Goal: Information Seeking & Learning: Learn about a topic

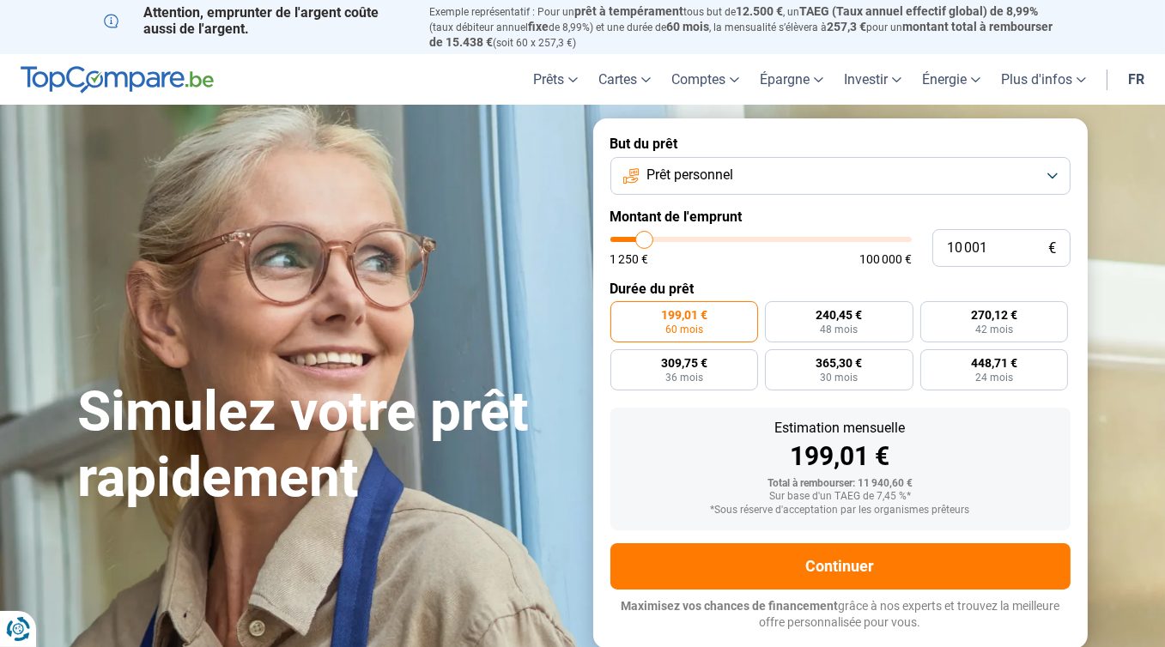
type input "10 750"
type input "10750"
type input "13 500"
type input "13500"
type input "17 250"
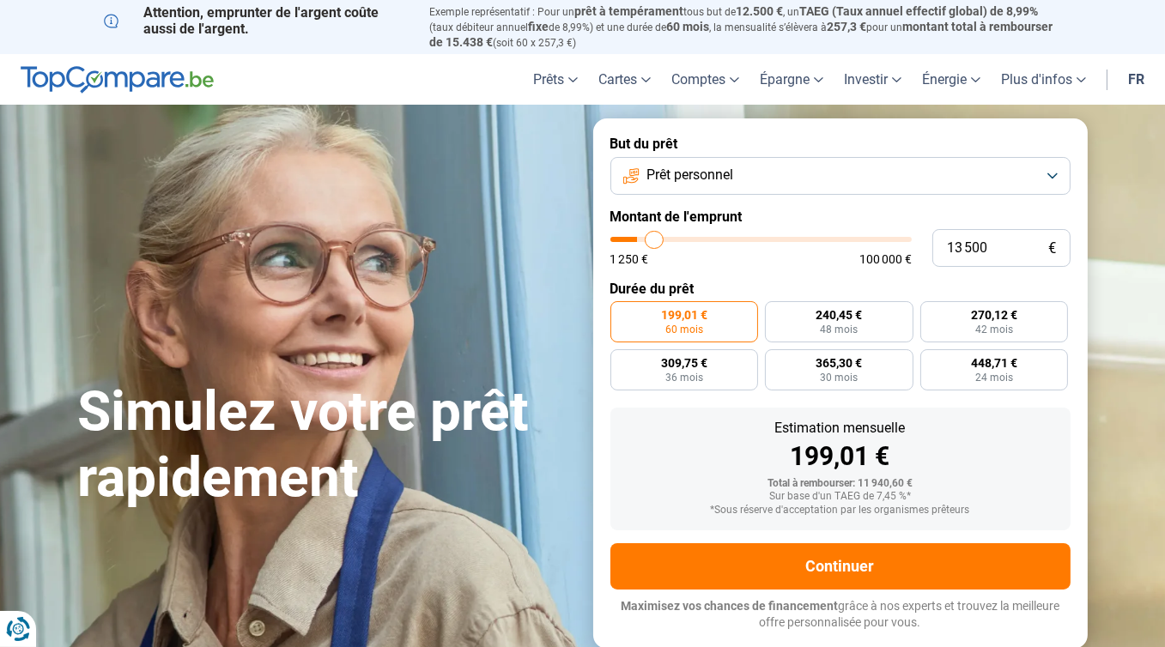
type input "17250"
type input "19 250"
type input "19250"
type input "21 750"
type input "21750"
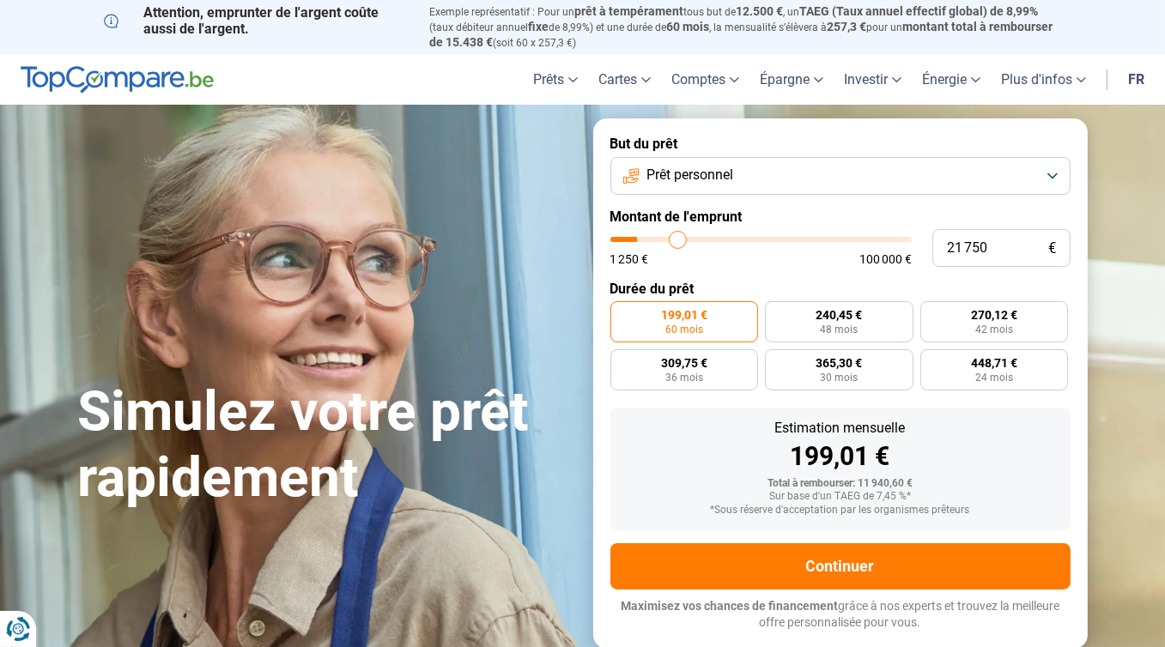
type input "22 750"
type input "22750"
type input "23 500"
type input "23500"
type input "25 250"
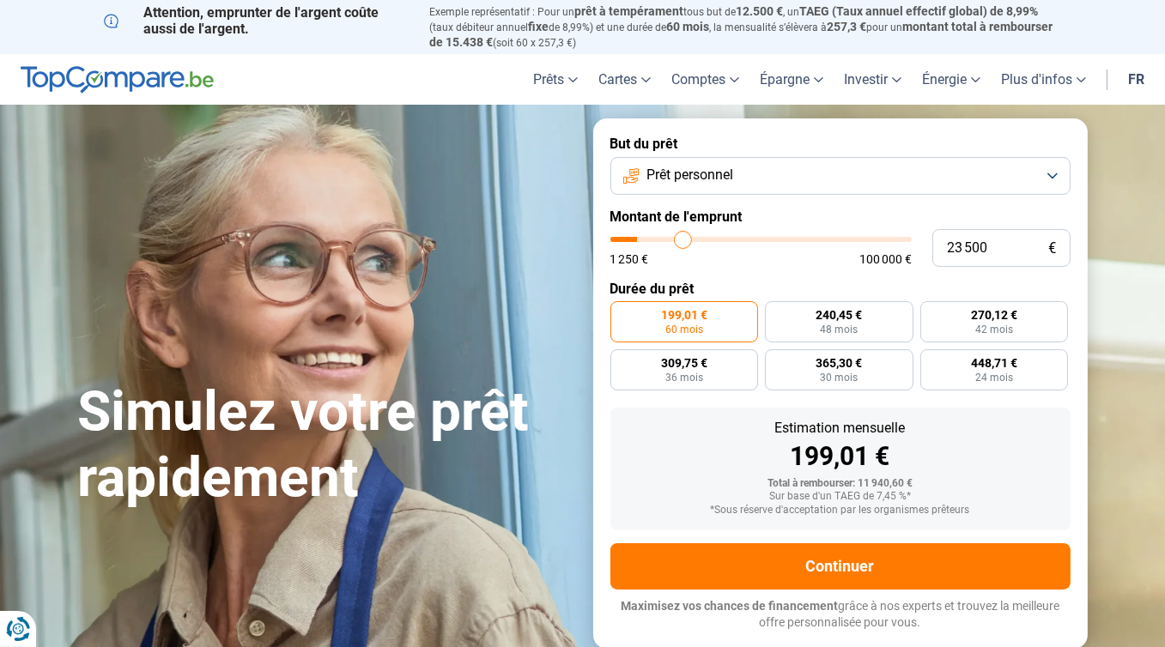
type input "25250"
type input "26 250"
type input "26250"
type input "27 250"
type input "27250"
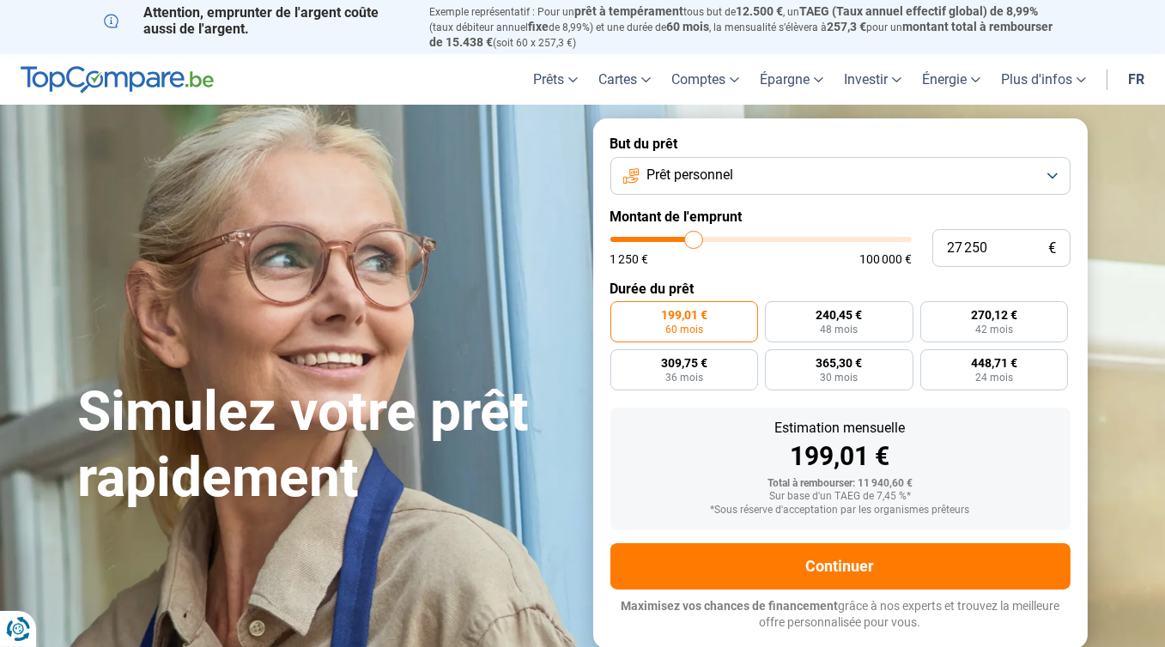
type input "27 750"
type input "27750"
type input "28 250"
type input "28250"
type input "28 750"
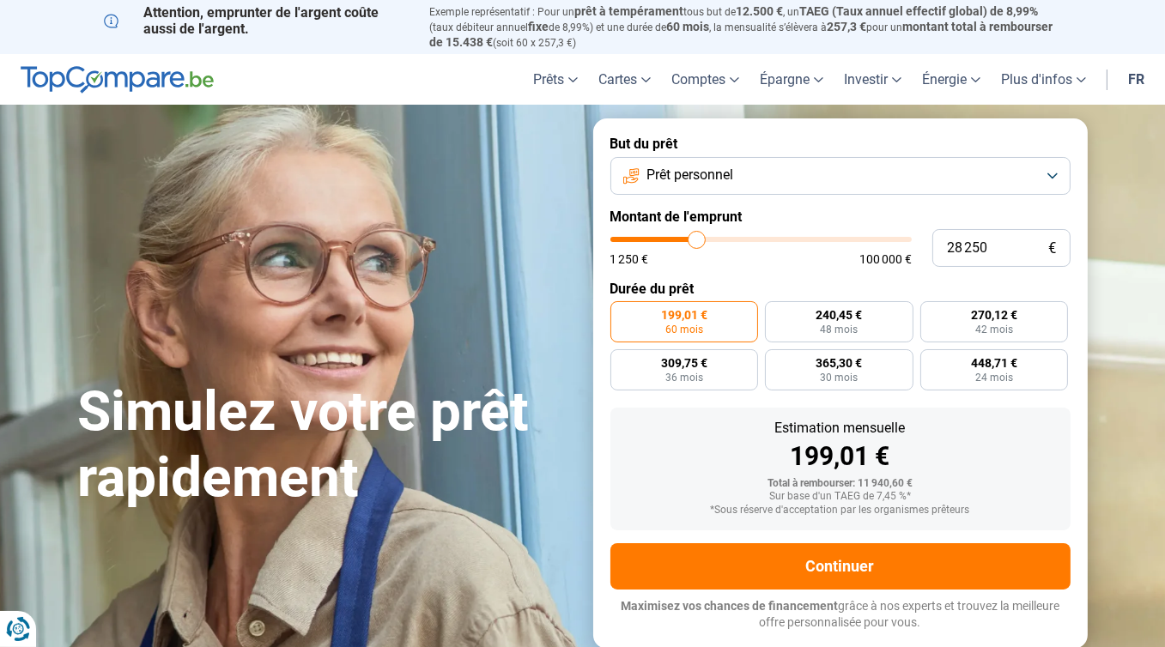
type input "28750"
type input "29 250"
type input "29250"
type input "29 750"
type input "29750"
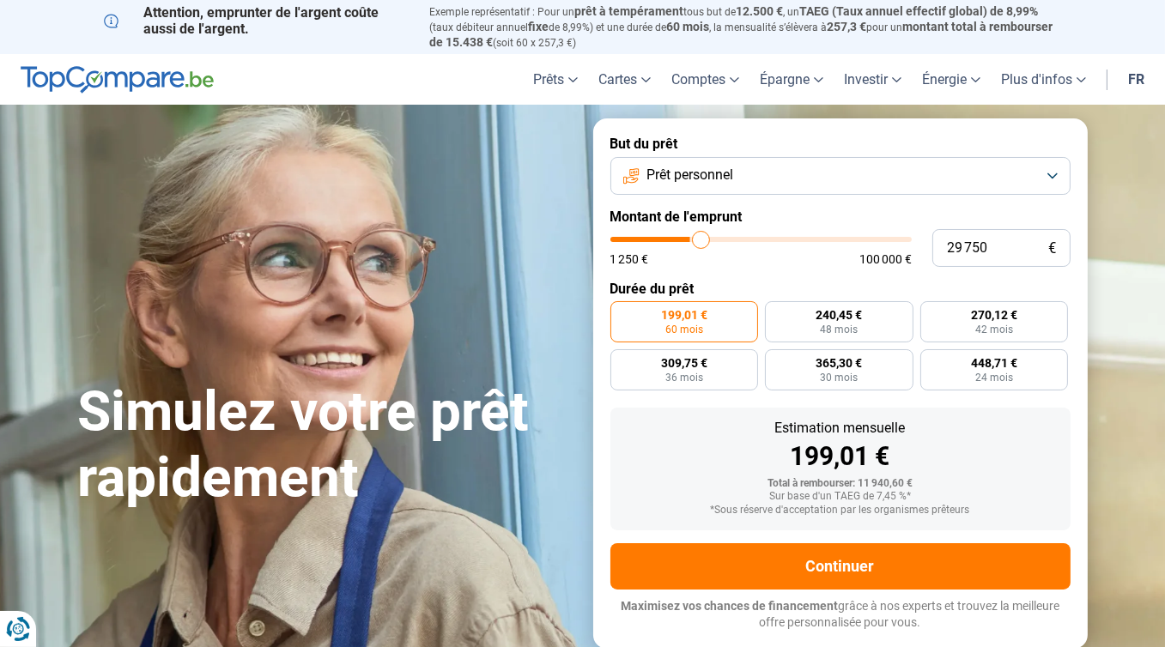
type input "30 500"
type input "30500"
type input "31 250"
type input "31250"
type input "32 750"
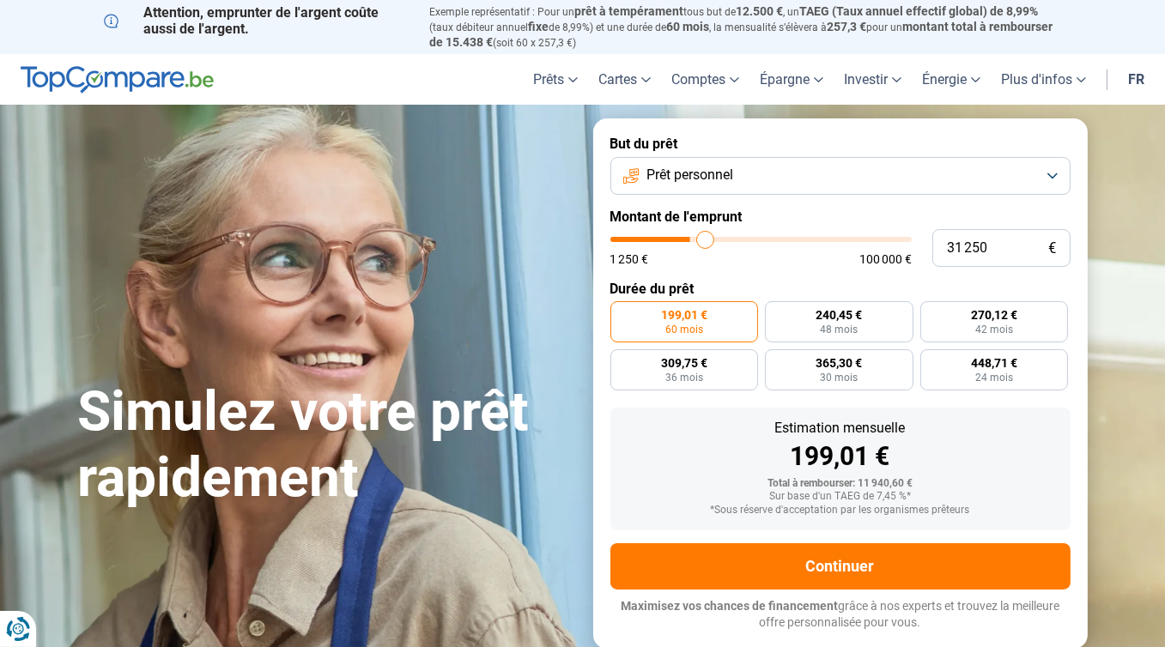
type input "32750"
type input "34 750"
type input "34750"
type input "38 000"
type input "38000"
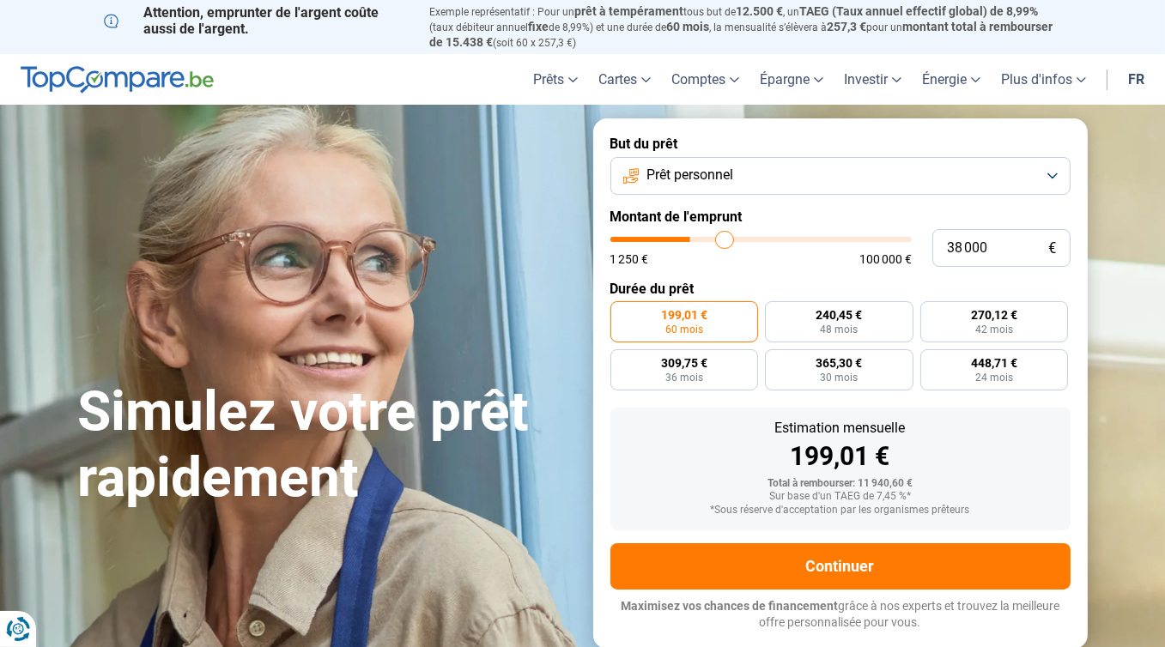
type input "41 250"
type input "41250"
type input "44 500"
type input "44500"
type input "48 000"
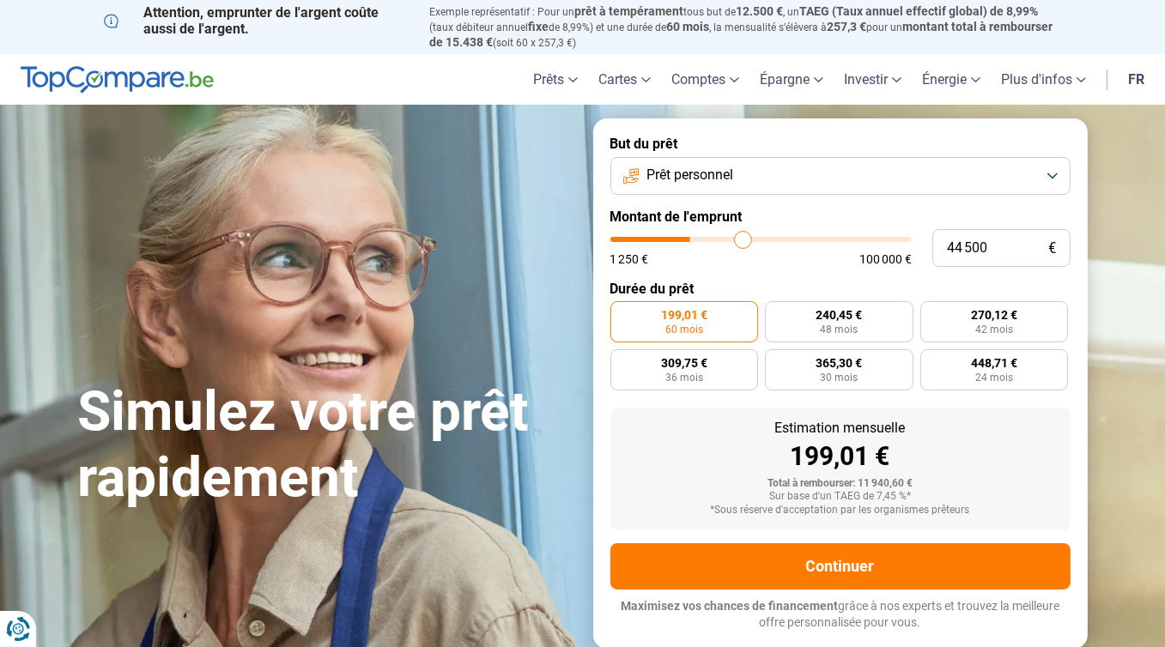
type input "48000"
type input "51 000"
type input "51000"
type input "53 750"
type input "53750"
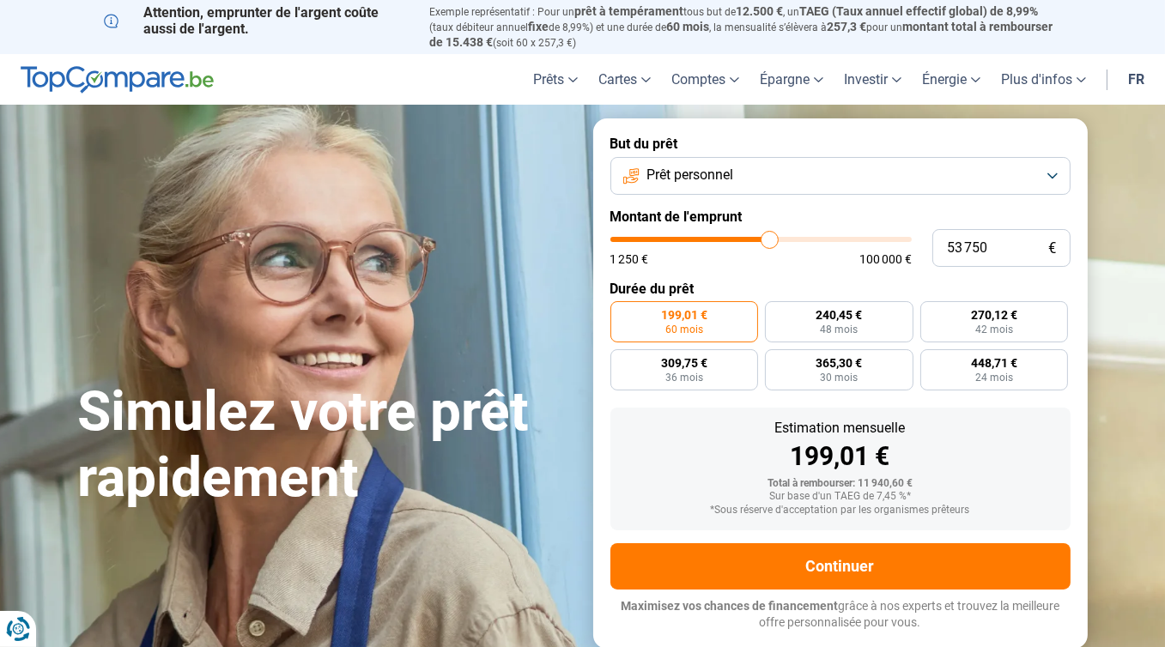
type input "56 500"
type input "56500"
type input "58 000"
type input "58000"
type input "58 750"
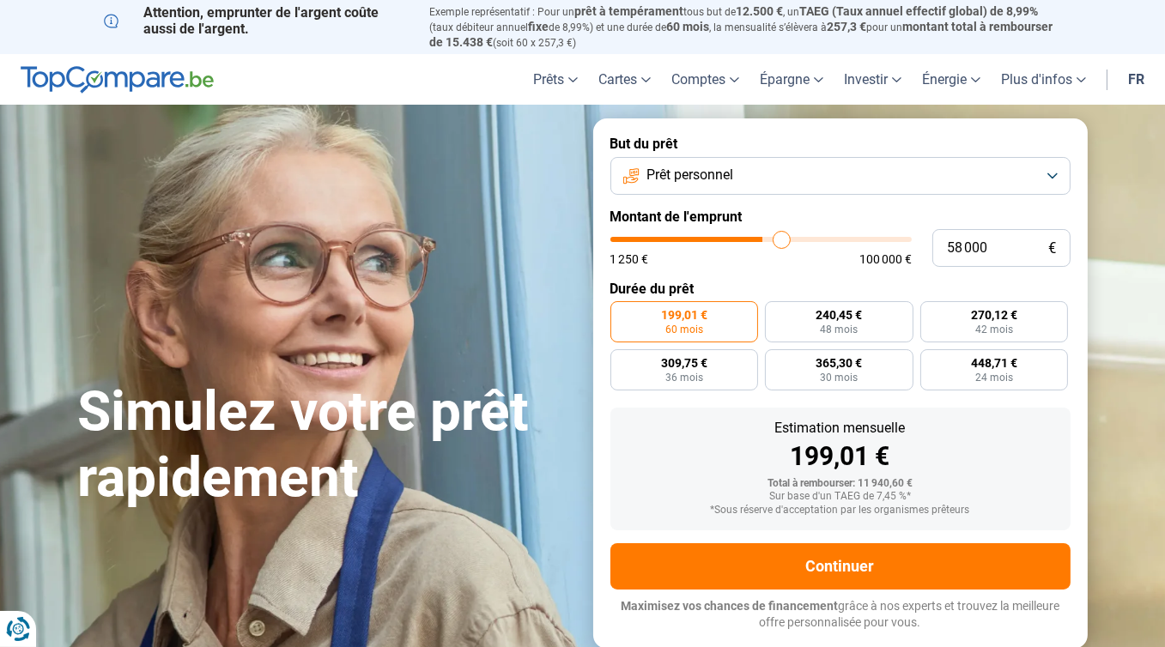
type input "58750"
type input "59 000"
type input "59000"
type input "59 250"
type input "59250"
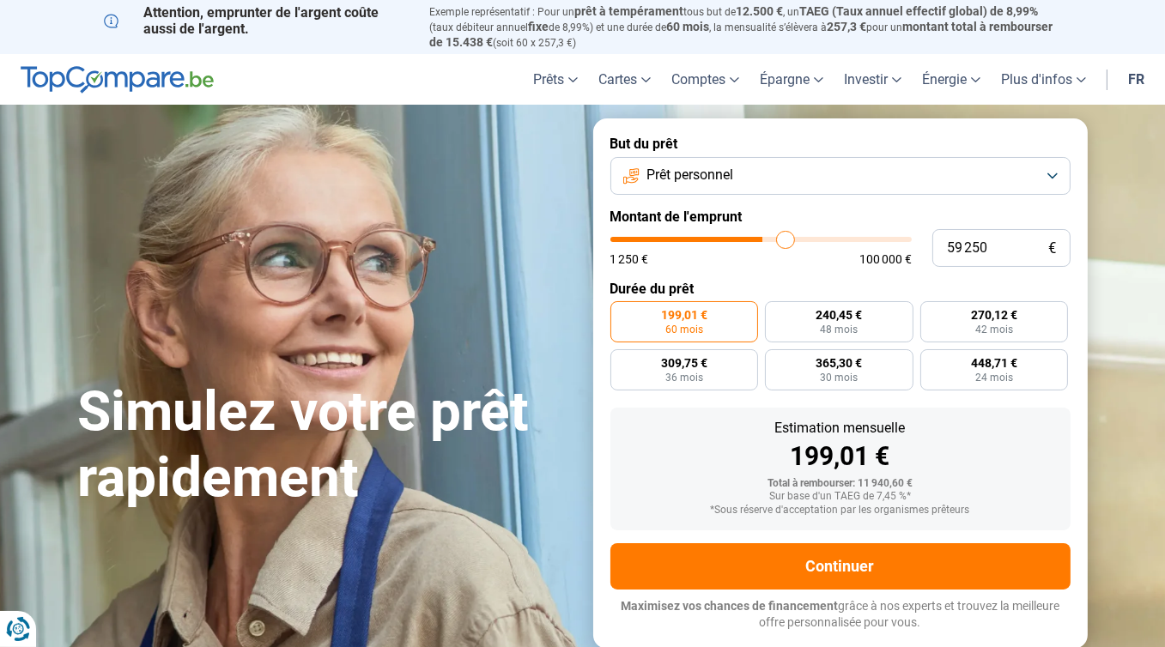
type input "59 750"
type input "59750"
type input "60 250"
type input "60250"
type input "61 250"
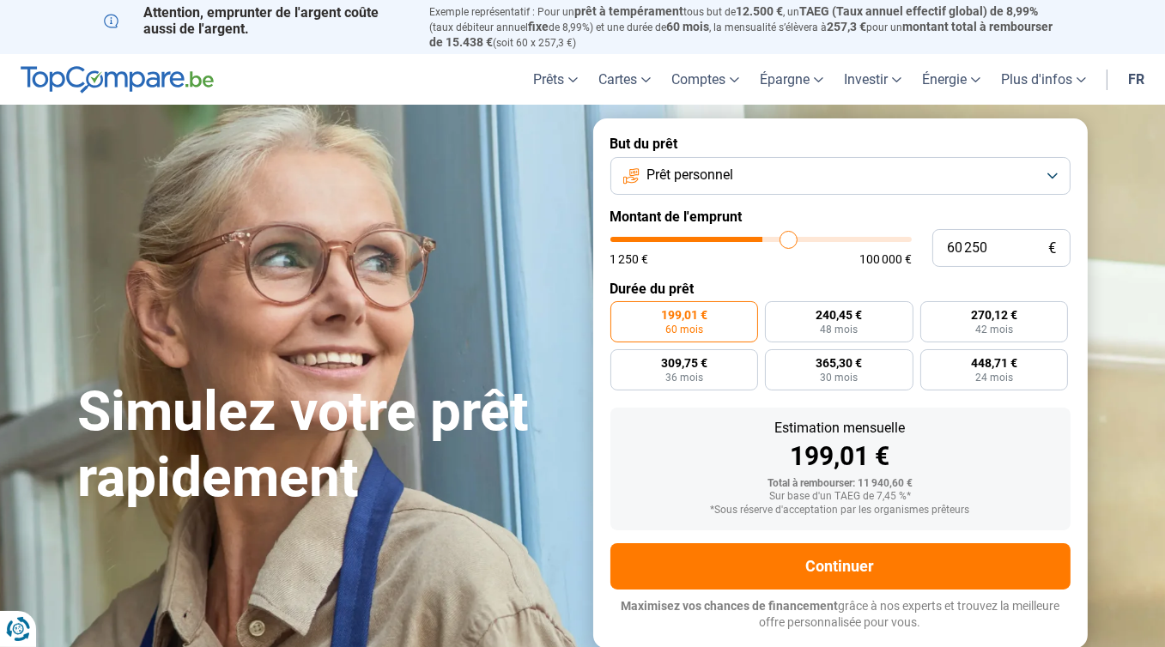
type input "61250"
type input "62 000"
type input "62000"
type input "62 500"
type input "62500"
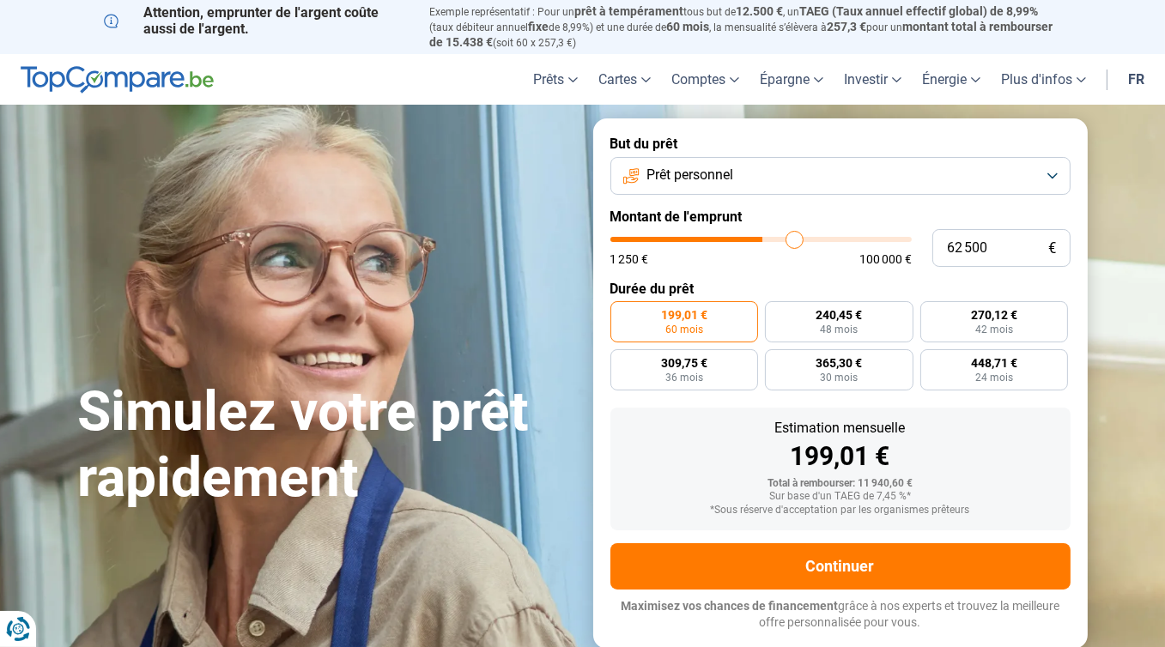
type input "63 250"
type input "63250"
type input "64 000"
type input "64000"
type input "64 750"
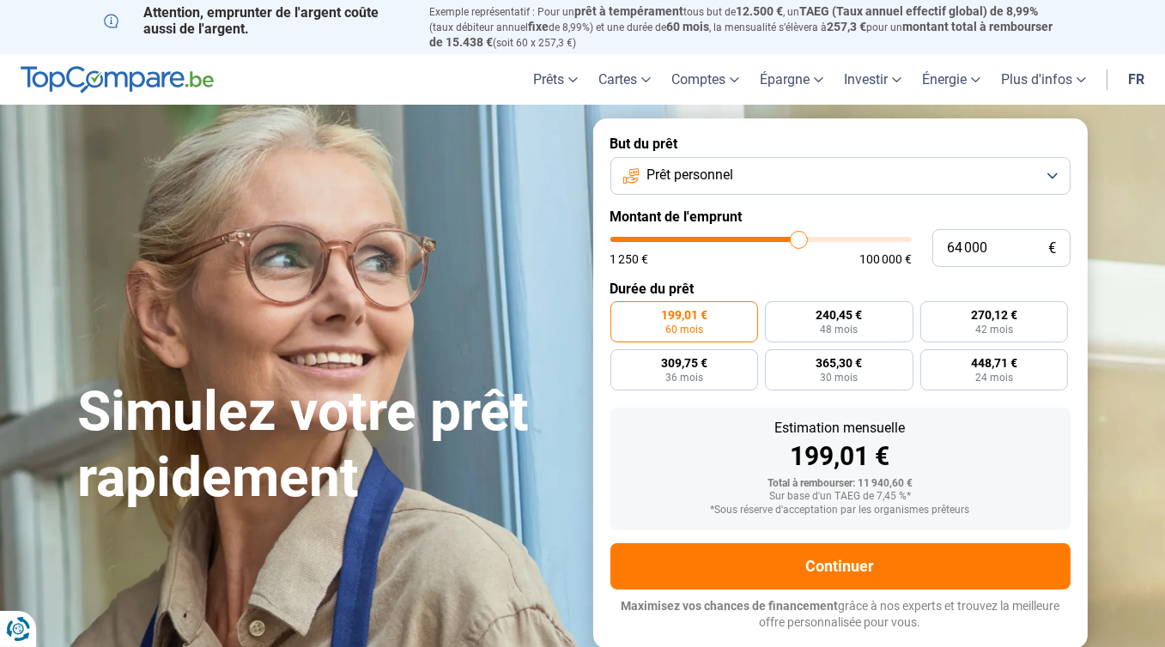
type input "64750"
type input "65 500"
type input "65500"
type input "66 000"
type input "66000"
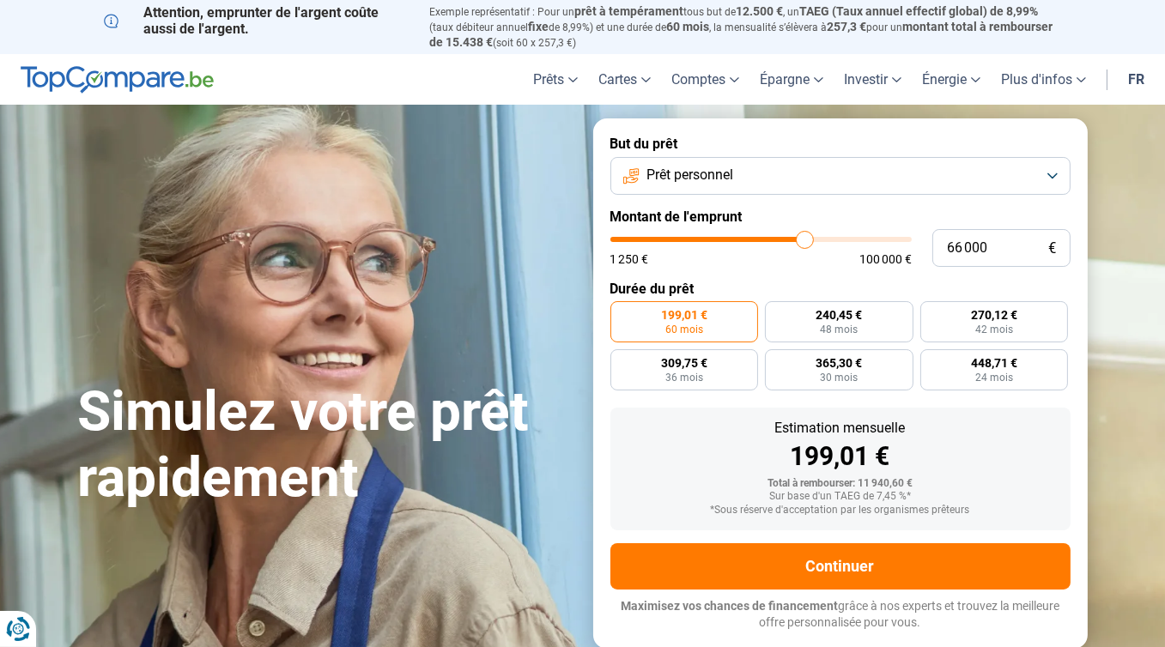
type input "66 500"
type input "66500"
type input "66 750"
type input "66750"
type input "67 000"
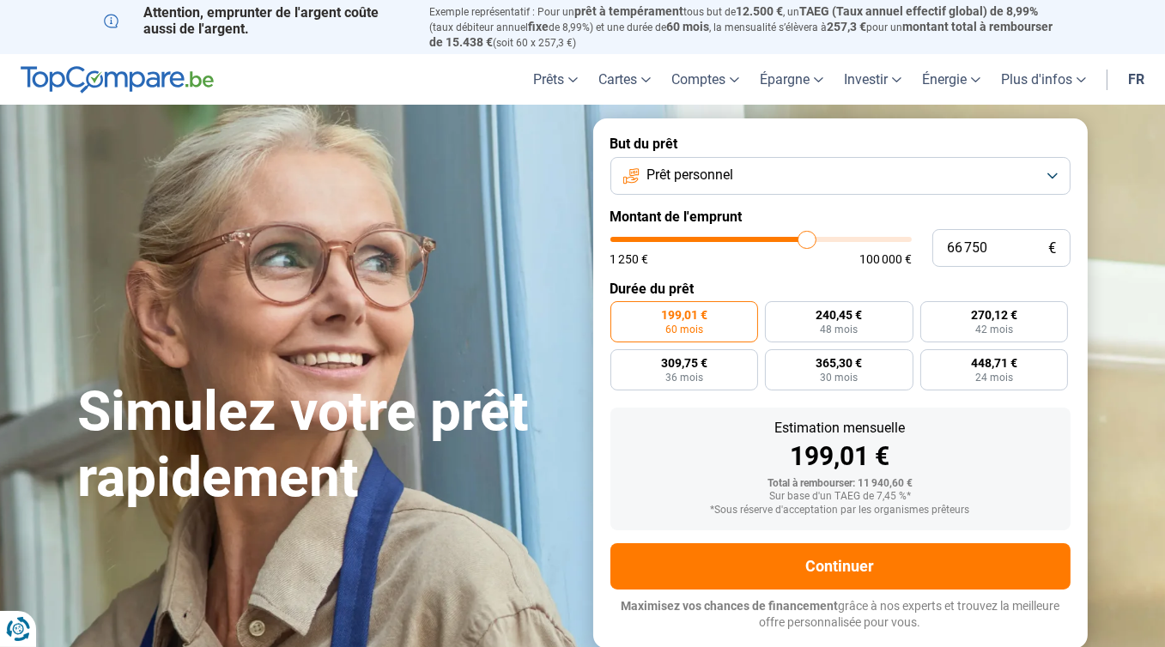
type input "67000"
type input "67 500"
type input "67500"
type input "67 750"
type input "67750"
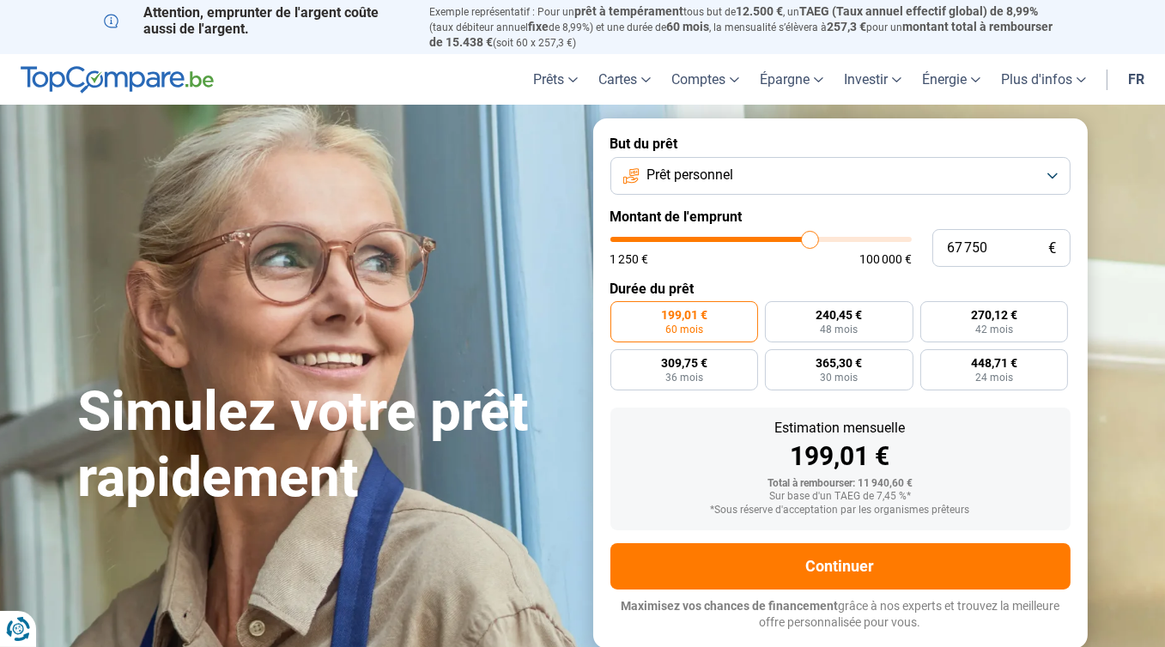
type input "68 000"
type input "68000"
type input "68 500"
type input "68500"
type input "69 000"
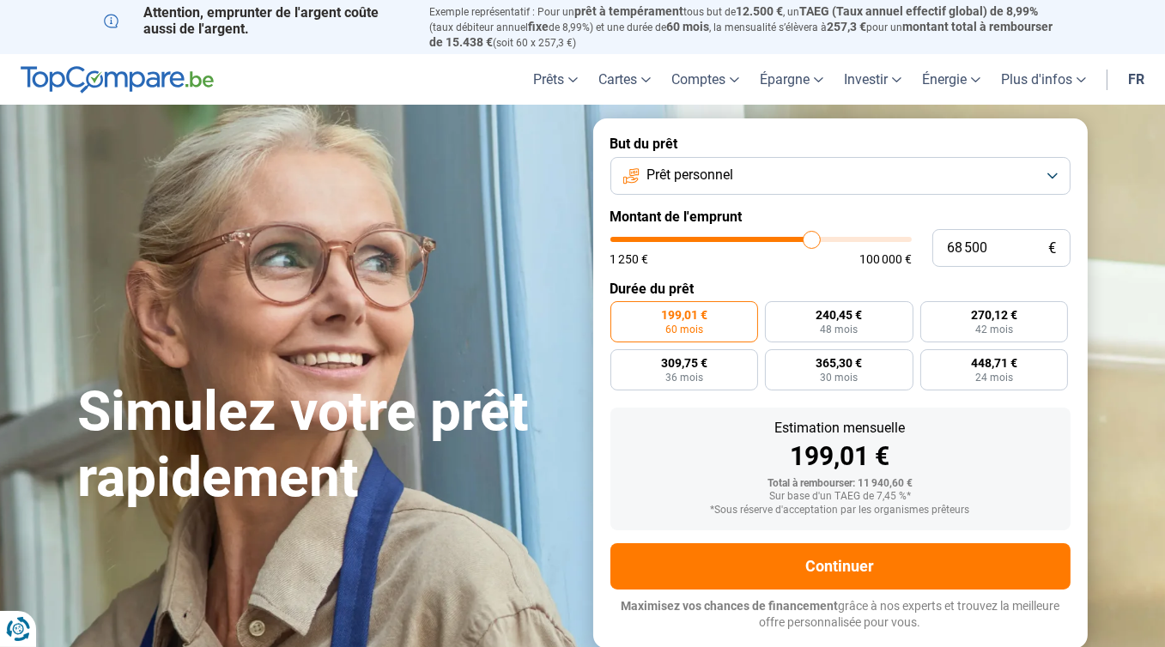
type input "69000"
type input "69 250"
type input "69250"
type input "69 750"
type input "69750"
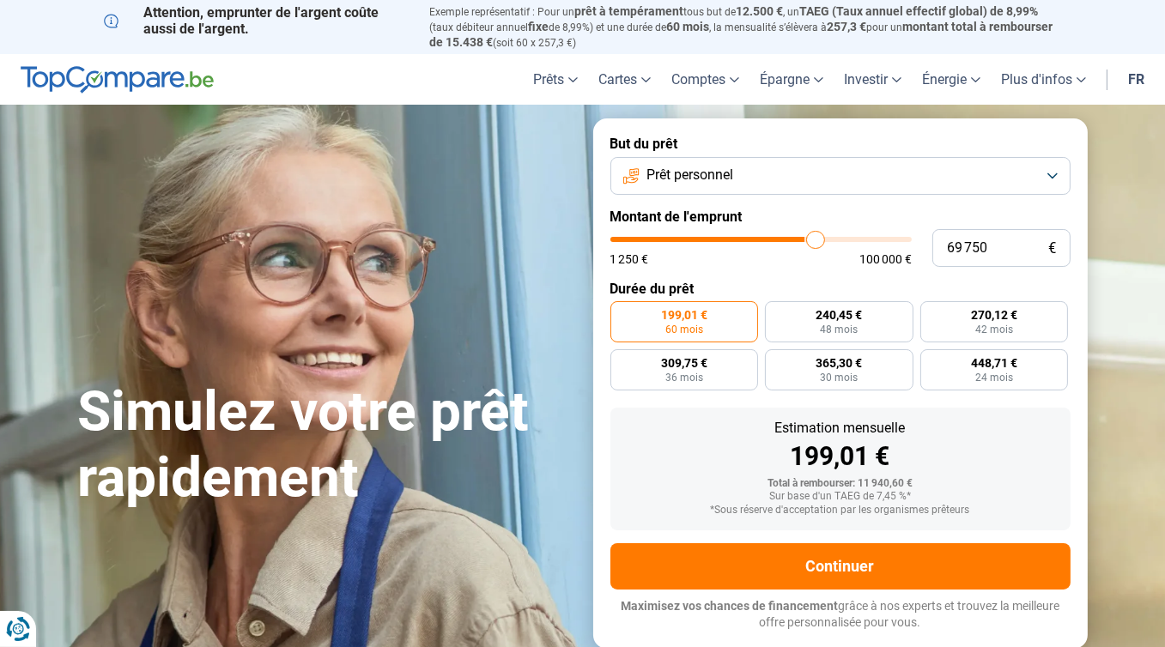
type input "70 000"
type input "70000"
type input "70 500"
type input "70500"
type input "70 750"
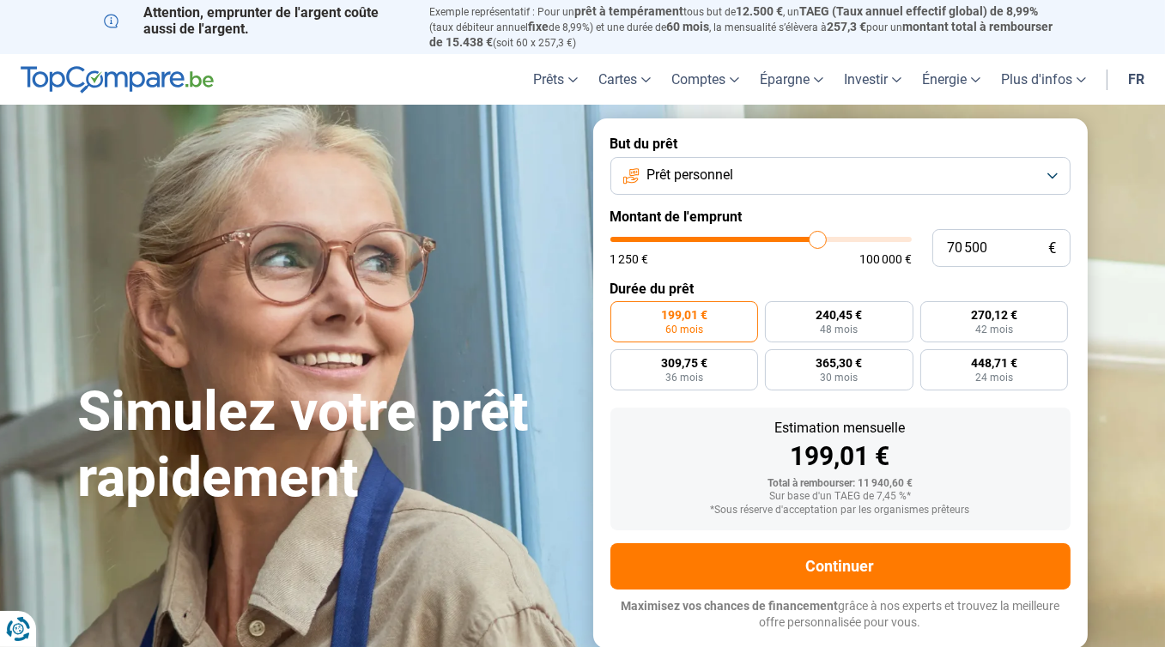
type input "70750"
type input "71 000"
type input "71000"
type input "71 500"
type input "71500"
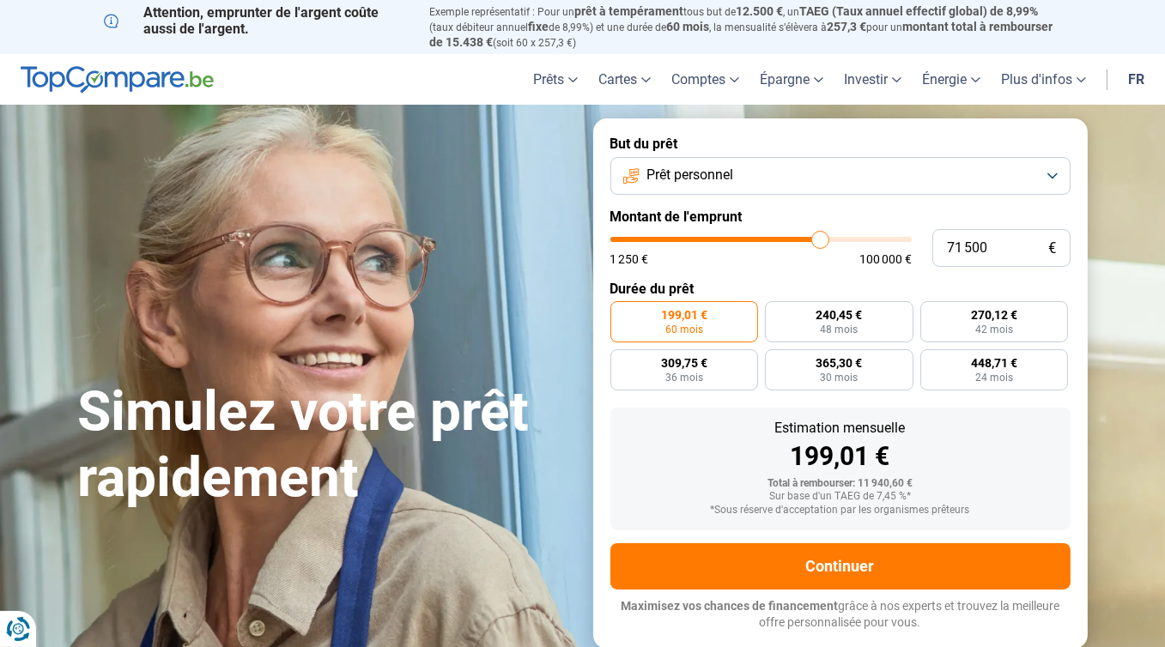
type input "71 750"
type input "71750"
type input "72 000"
type input "72000"
type input "72 500"
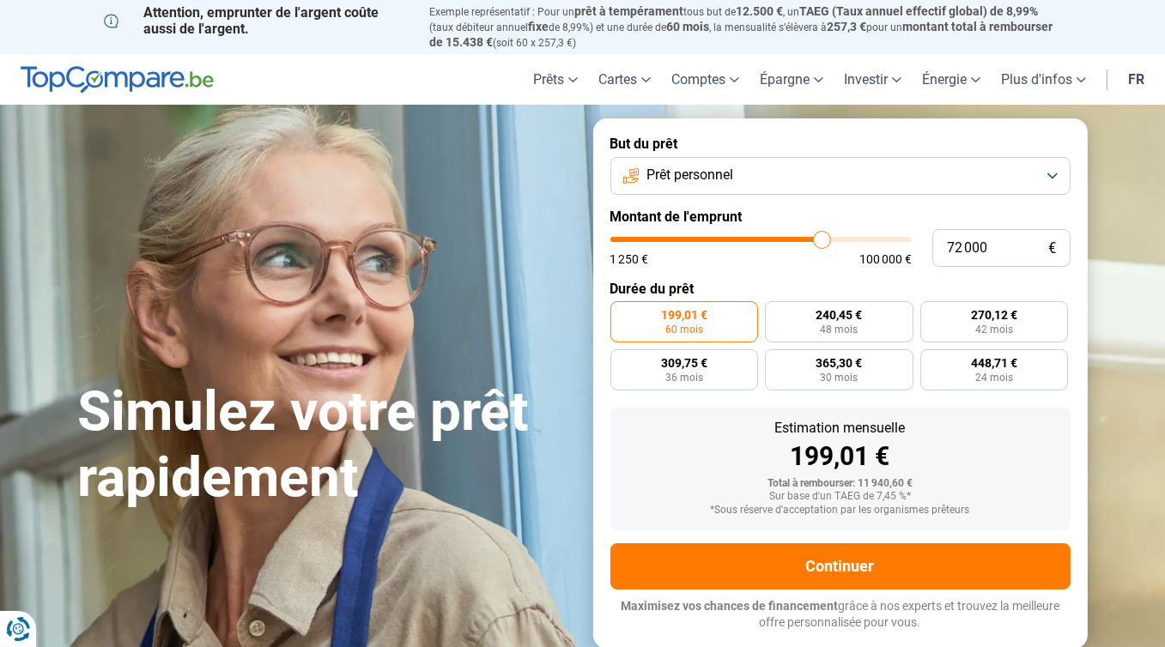
type input "72500"
type input "72 750"
type input "72750"
type input "73 000"
type input "73000"
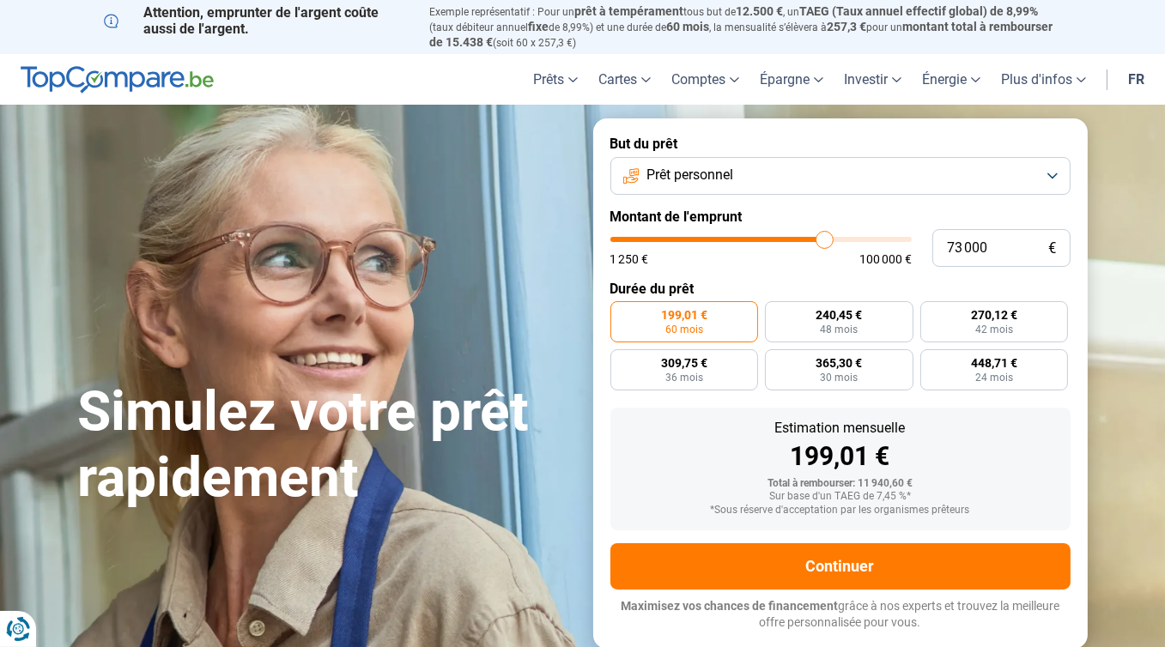
type input "73 500"
type input "73500"
type input "73 750"
type input "73750"
type input "74 000"
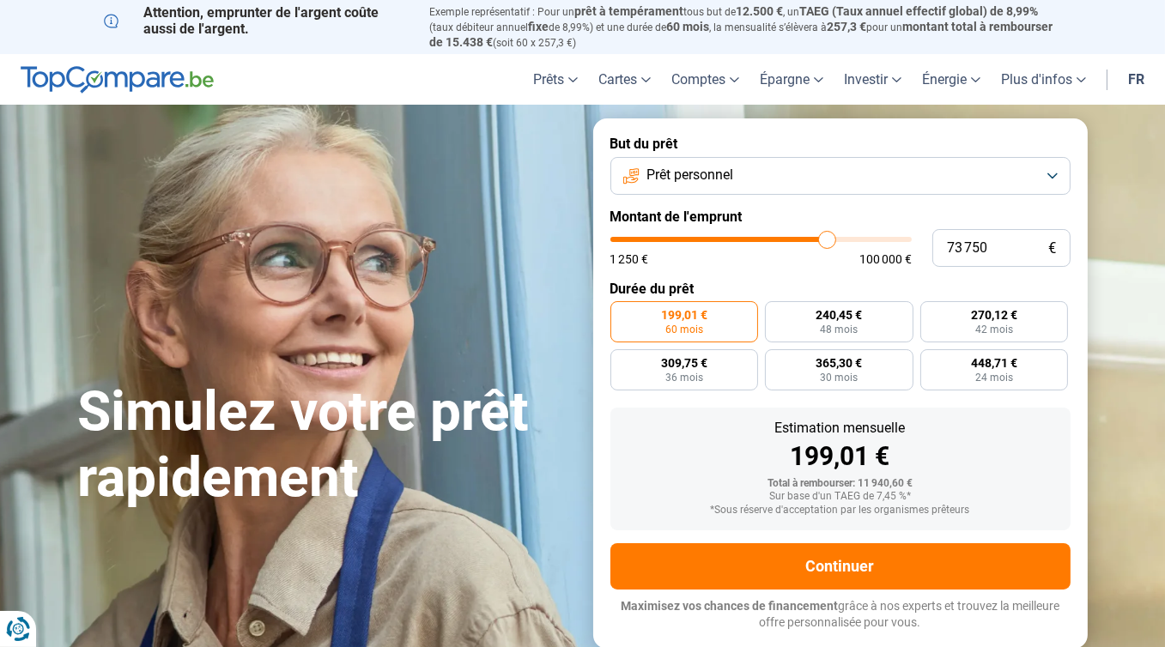
type input "74000"
type input "74 250"
type input "74250"
type input "74 500"
type input "74500"
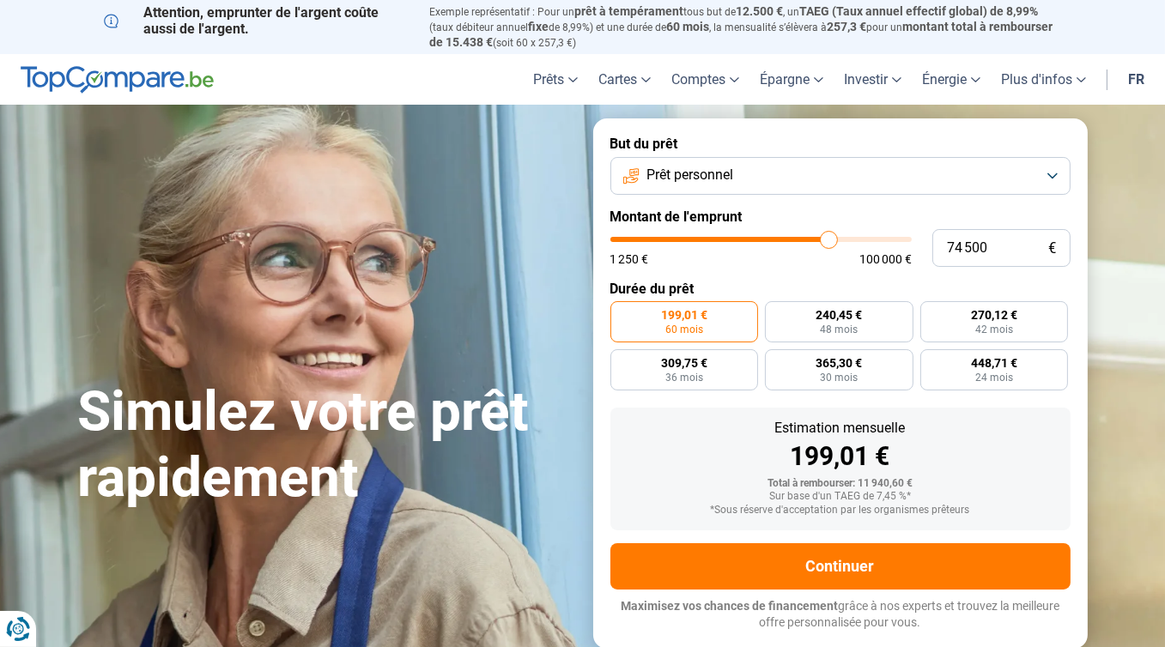
type input "74 750"
type input "74750"
type input "75 000"
type input "75000"
type input "75 500"
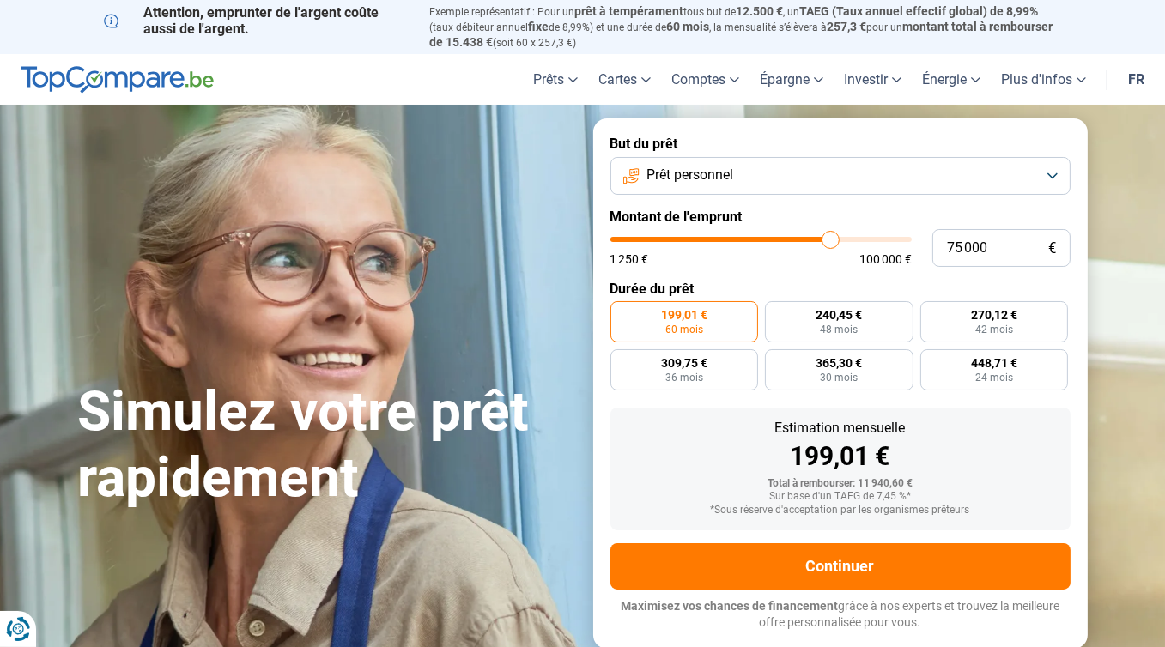
type input "75500"
type input "75 750"
type input "75750"
type input "76 000"
type input "76000"
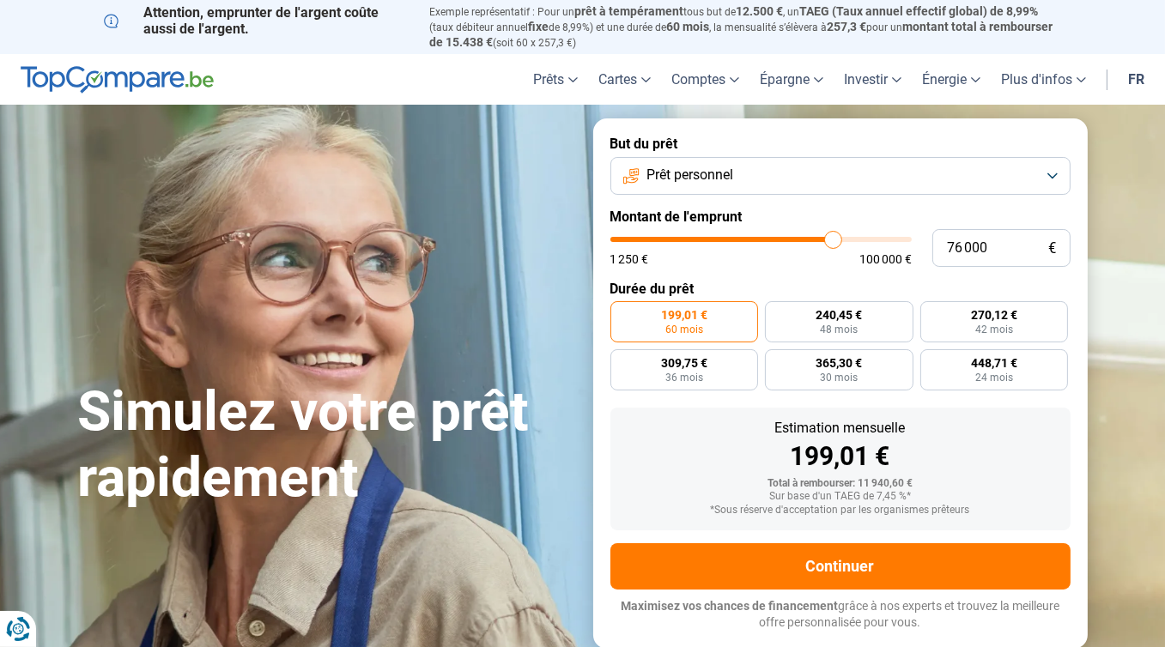
type input "76 500"
type input "76500"
type input "76 750"
type input "76750"
type input "77 000"
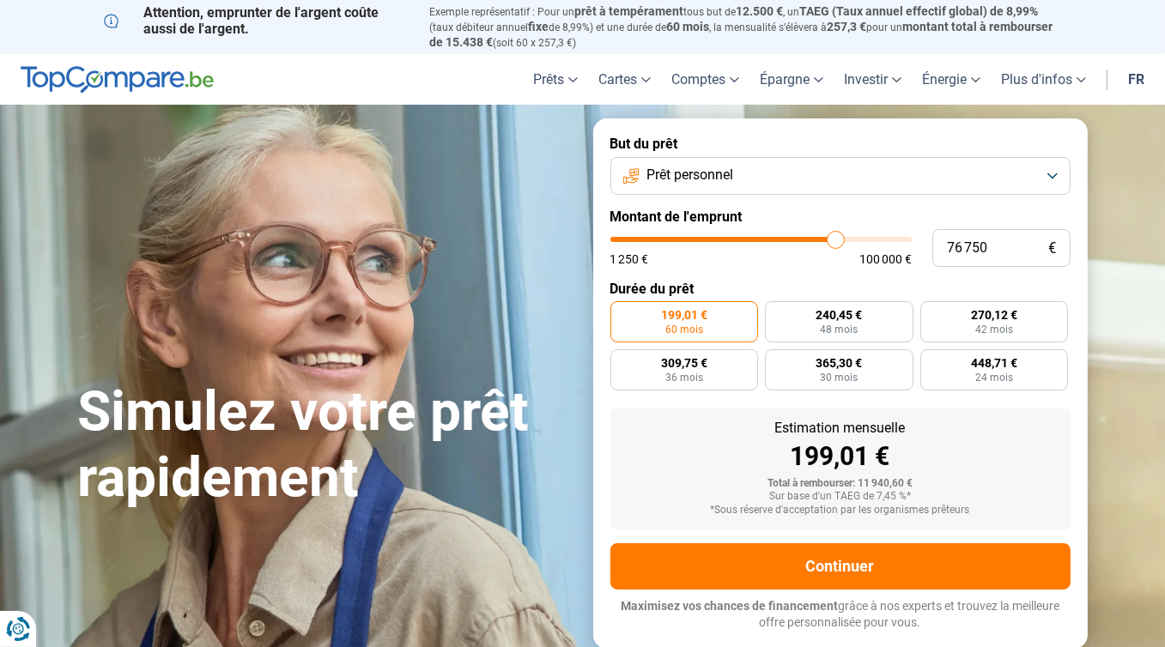
type input "77000"
type input "78 000"
type input "78000"
type input "78 250"
type input "78250"
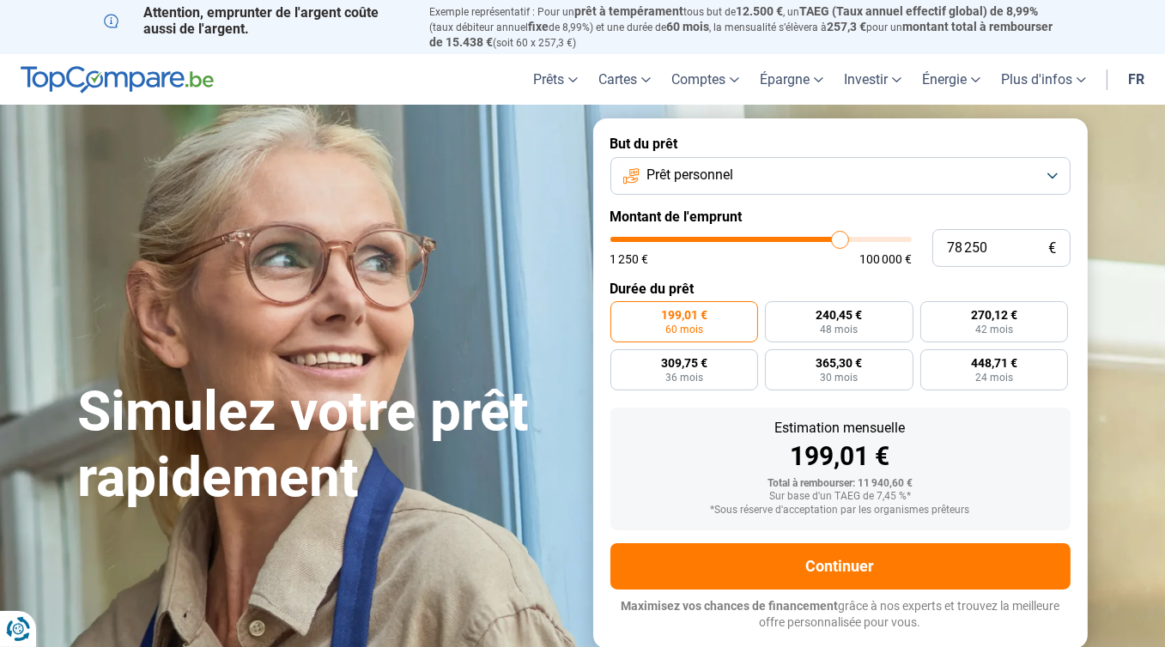
type input "78 500"
type input "78500"
type input "78 750"
type input "78750"
type input "79 000"
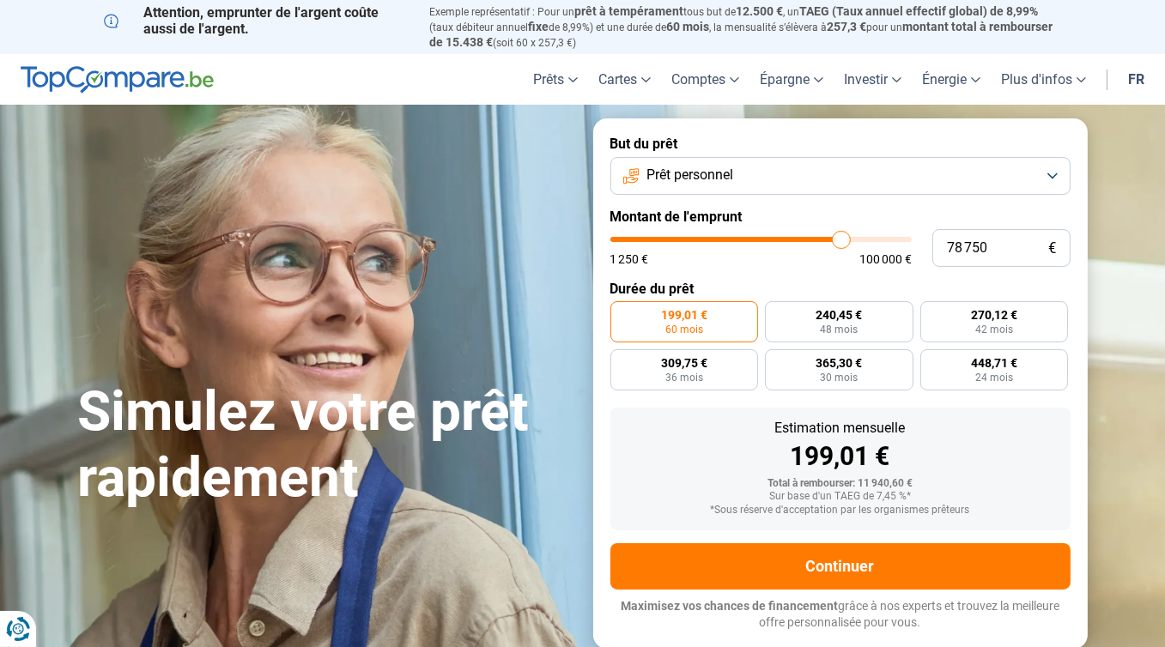
type input "79000"
type input "79 500"
type input "79500"
type input "79 750"
type input "79750"
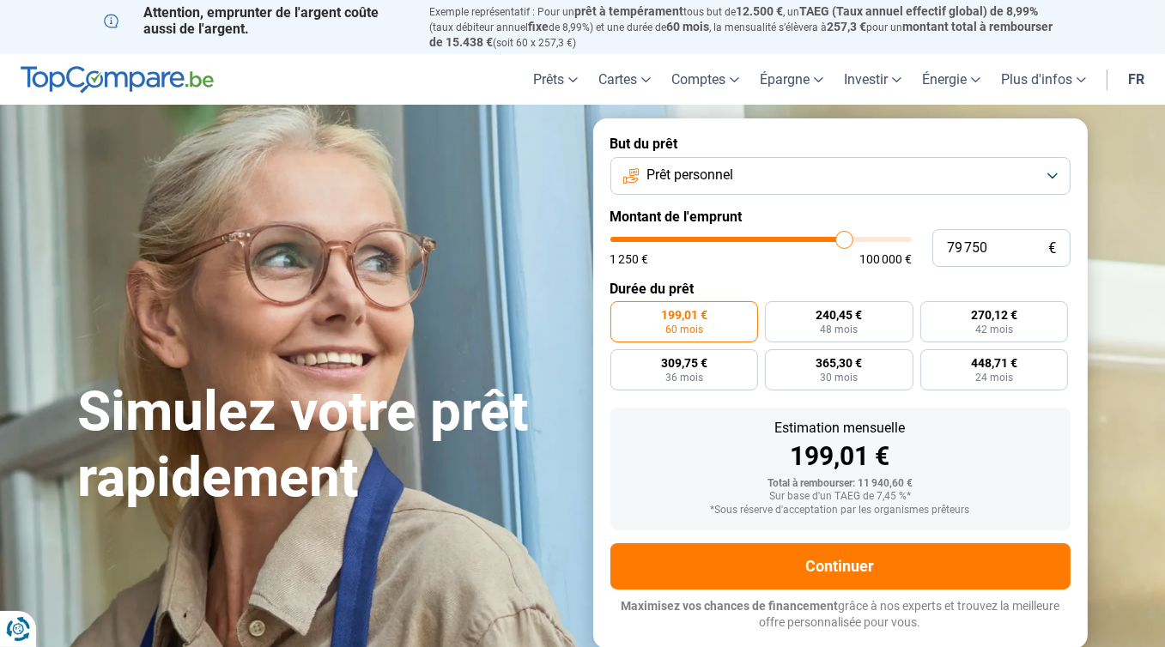
type input "80 000"
type input "80000"
type input "80 250"
type input "80250"
type input "80 500"
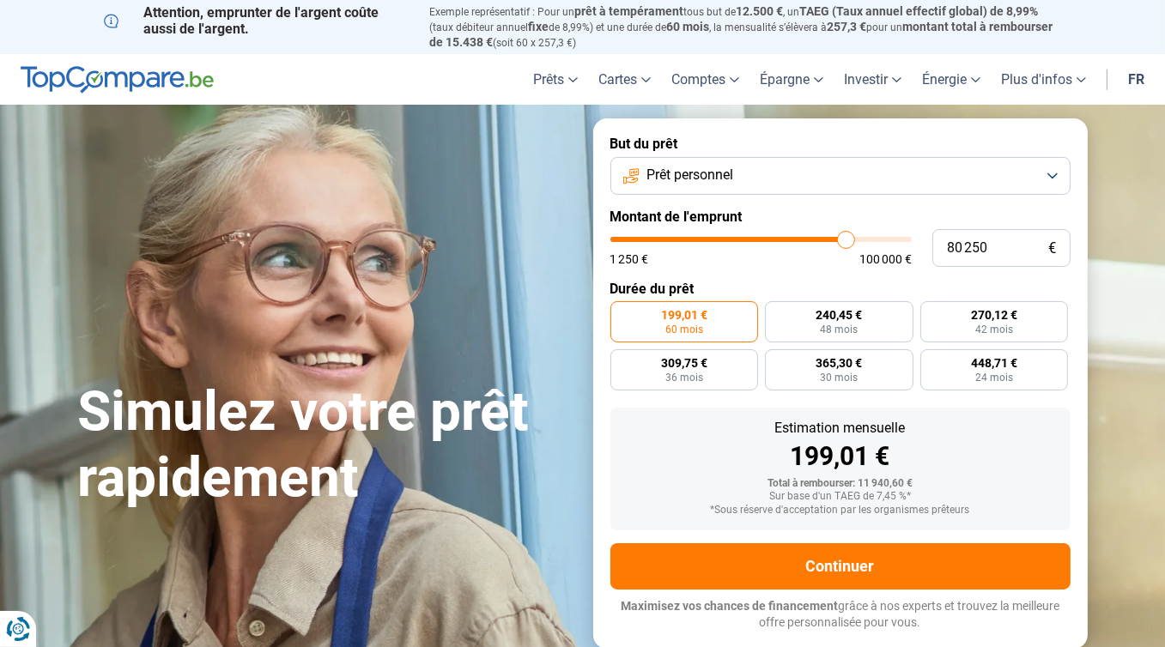
type input "80500"
type input "80 750"
type input "80750"
type input "81 000"
type input "81000"
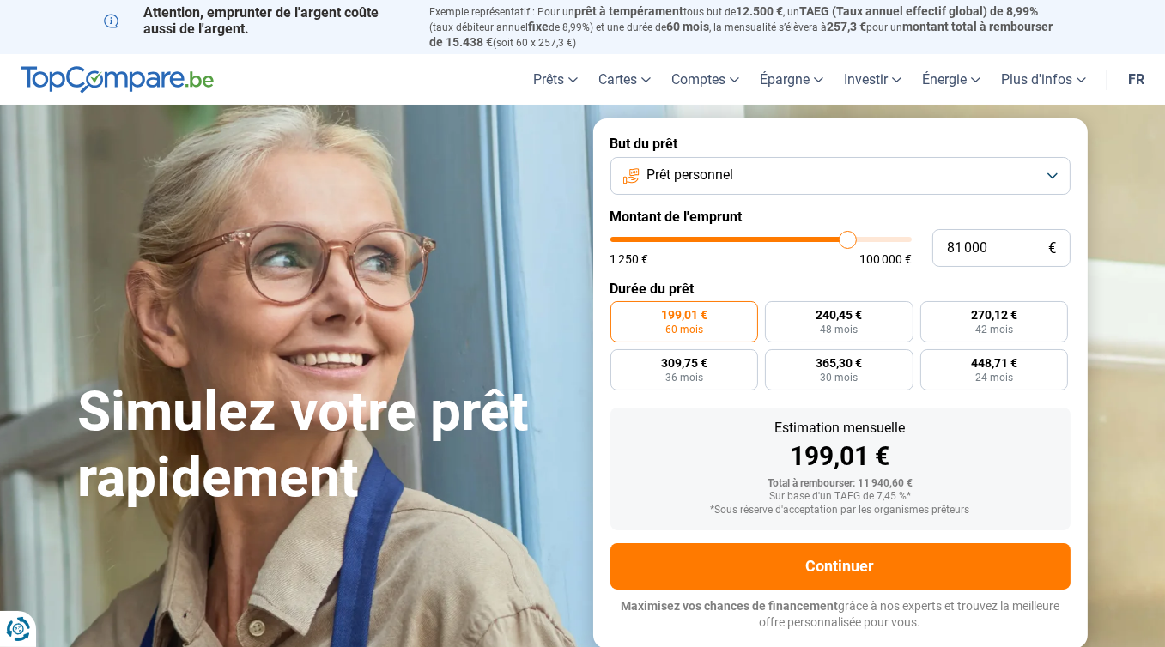
type input "80 750"
type input "80750"
type input "80 500"
type input "80500"
type input "80 250"
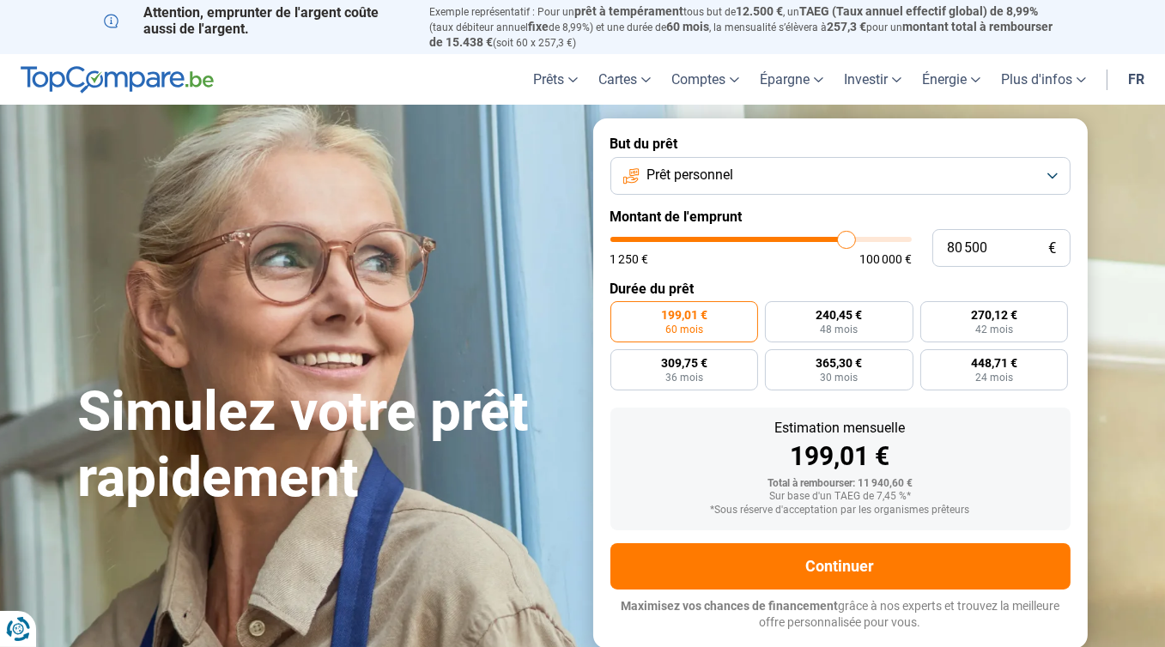
type input "80250"
type input "80 000"
drag, startPoint x: 639, startPoint y: 241, endPoint x: 844, endPoint y: 251, distance: 204.5
type input "80000"
click at [844, 242] on input "range" at bounding box center [760, 239] width 301 height 5
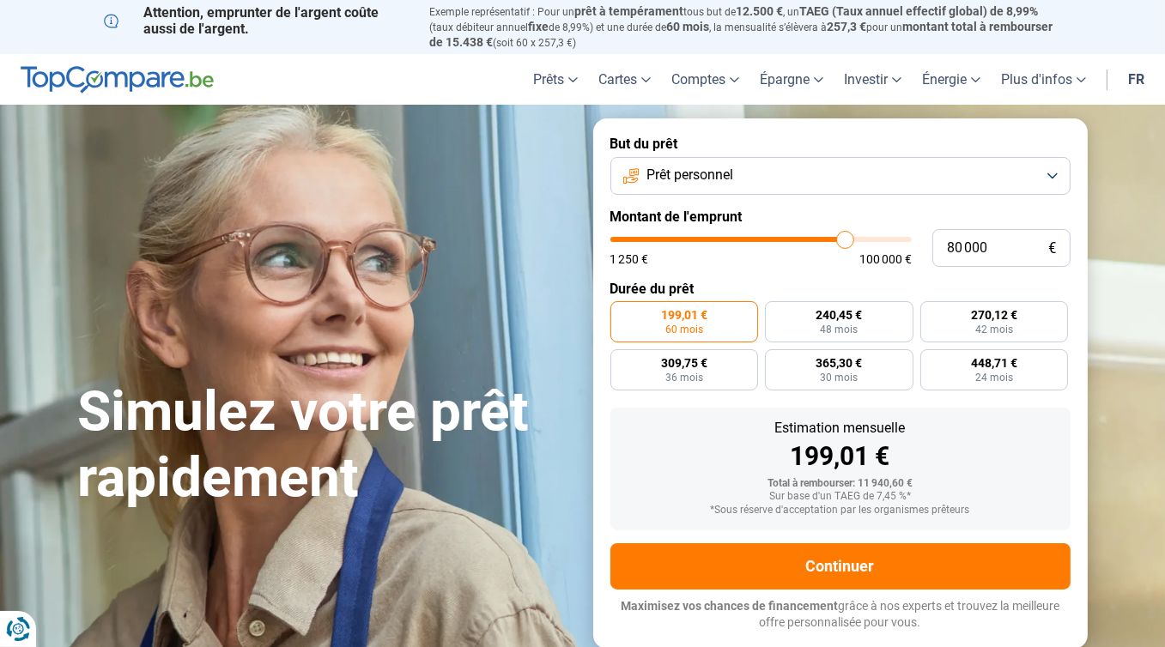
radio input "false"
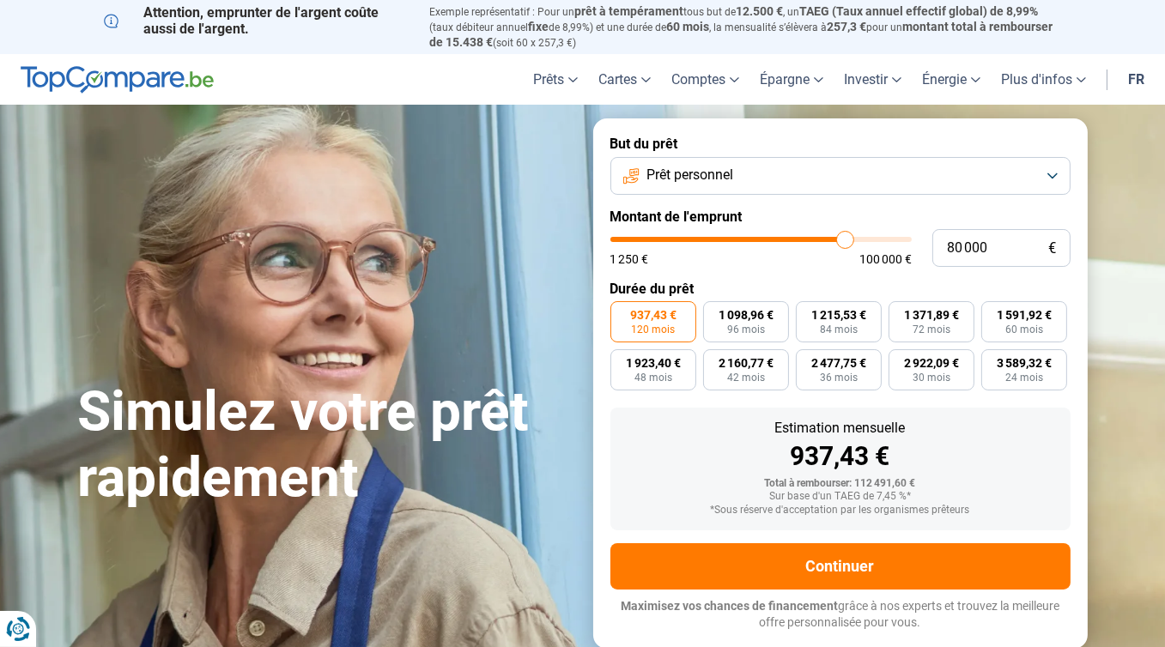
click at [935, 181] on button "Prêt personnel" at bounding box center [840, 176] width 460 height 38
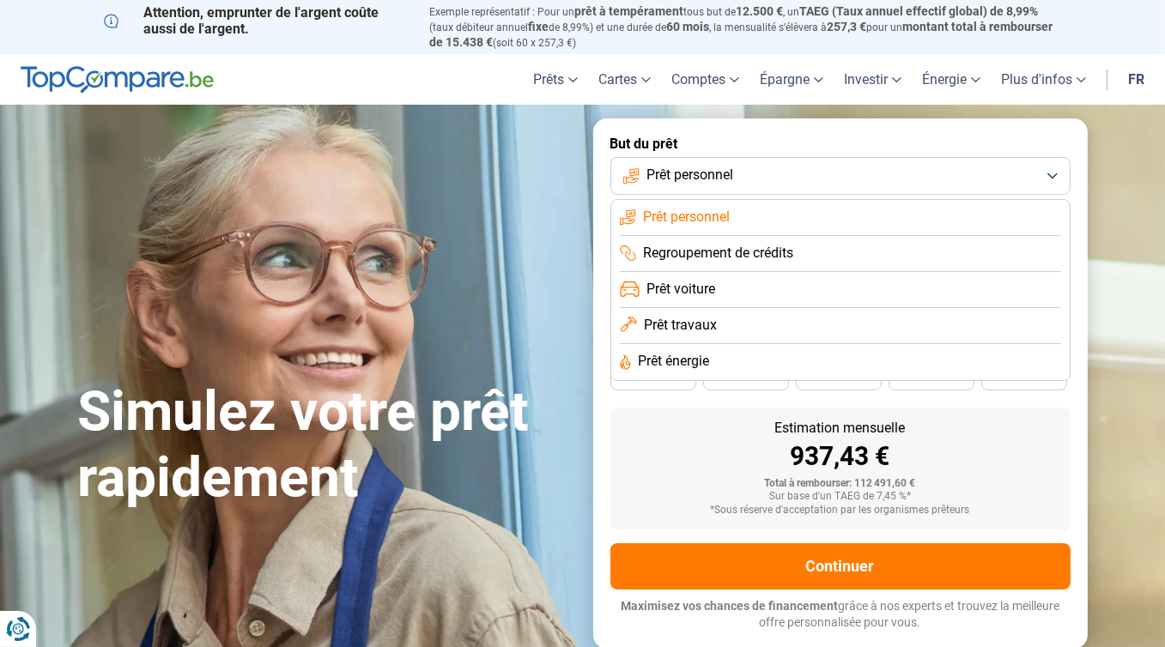
click at [713, 324] on span "Prêt travaux" at bounding box center [680, 325] width 73 height 19
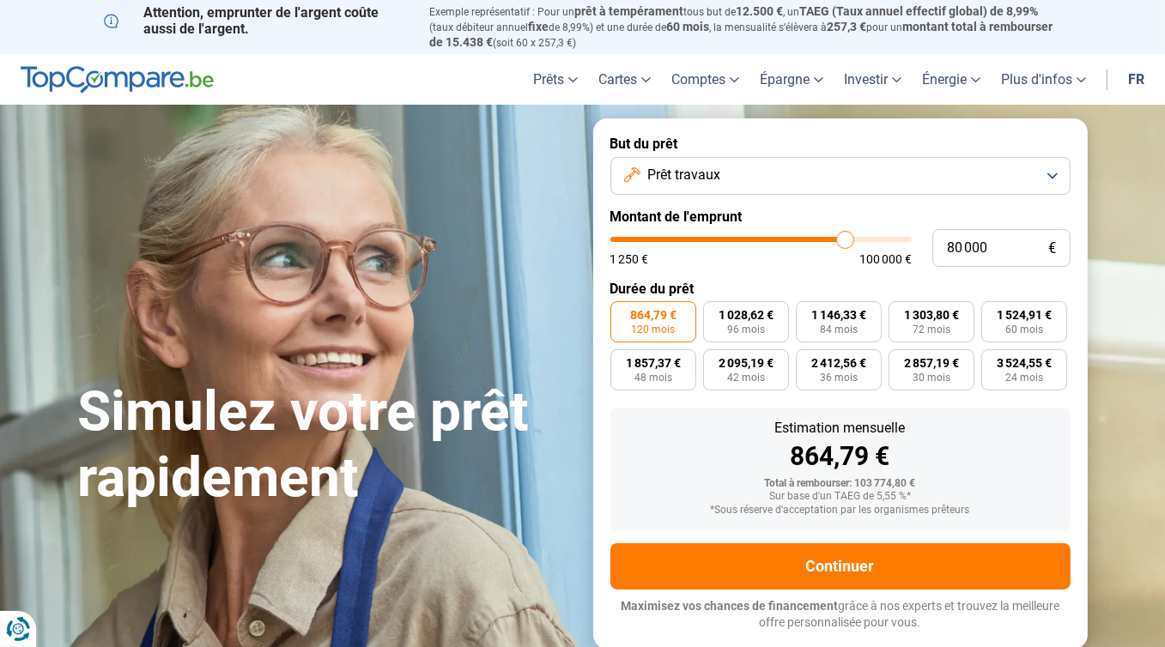
click at [849, 176] on button "Prêt travaux" at bounding box center [840, 176] width 460 height 38
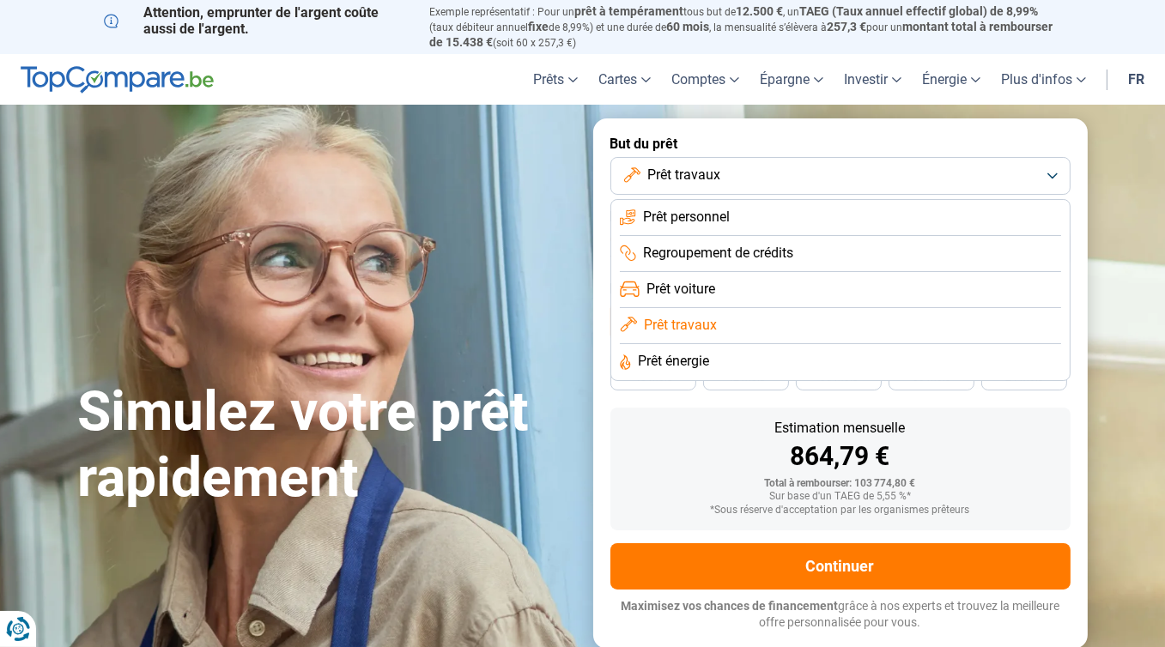
click at [708, 286] on span "Prêt voiture" at bounding box center [680, 289] width 69 height 19
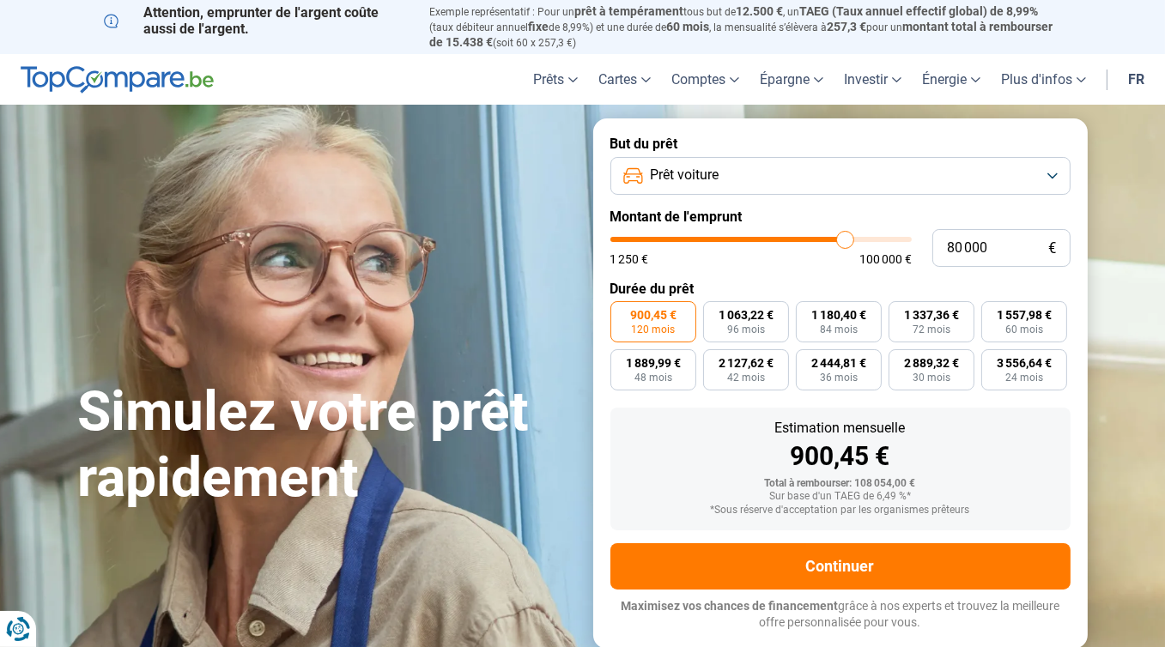
click at [821, 183] on button "Prêt voiture" at bounding box center [840, 176] width 460 height 38
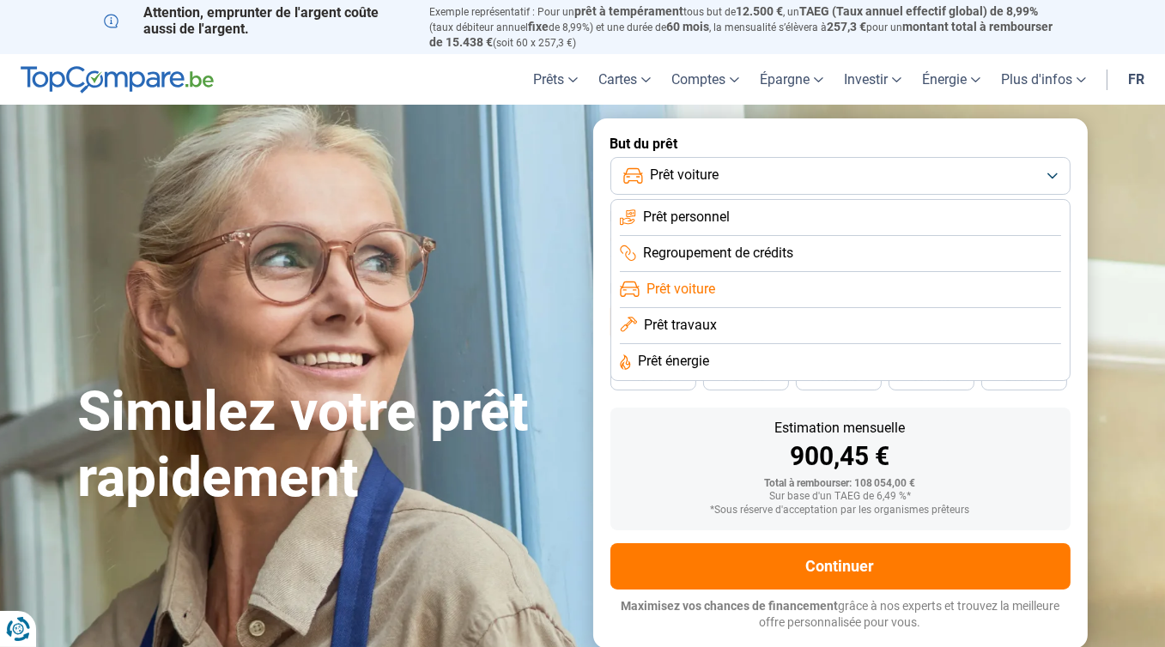
click at [753, 236] on li "Prêt personnel" at bounding box center [840, 254] width 441 height 36
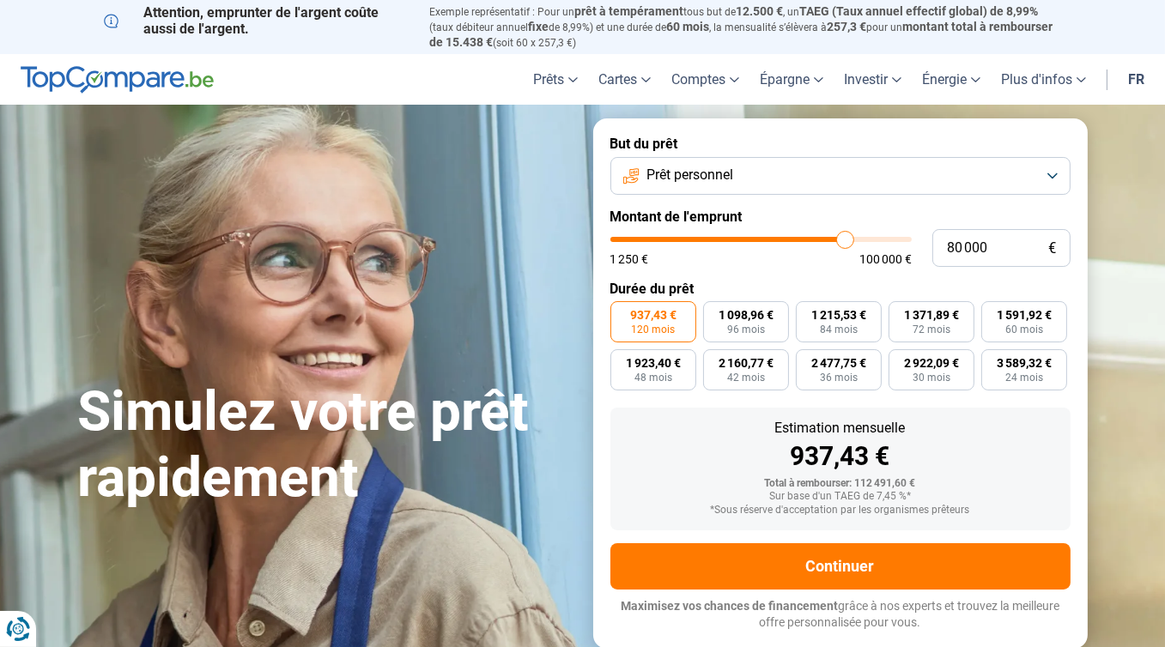
click at [786, 178] on button "Prêt personnel" at bounding box center [840, 176] width 460 height 38
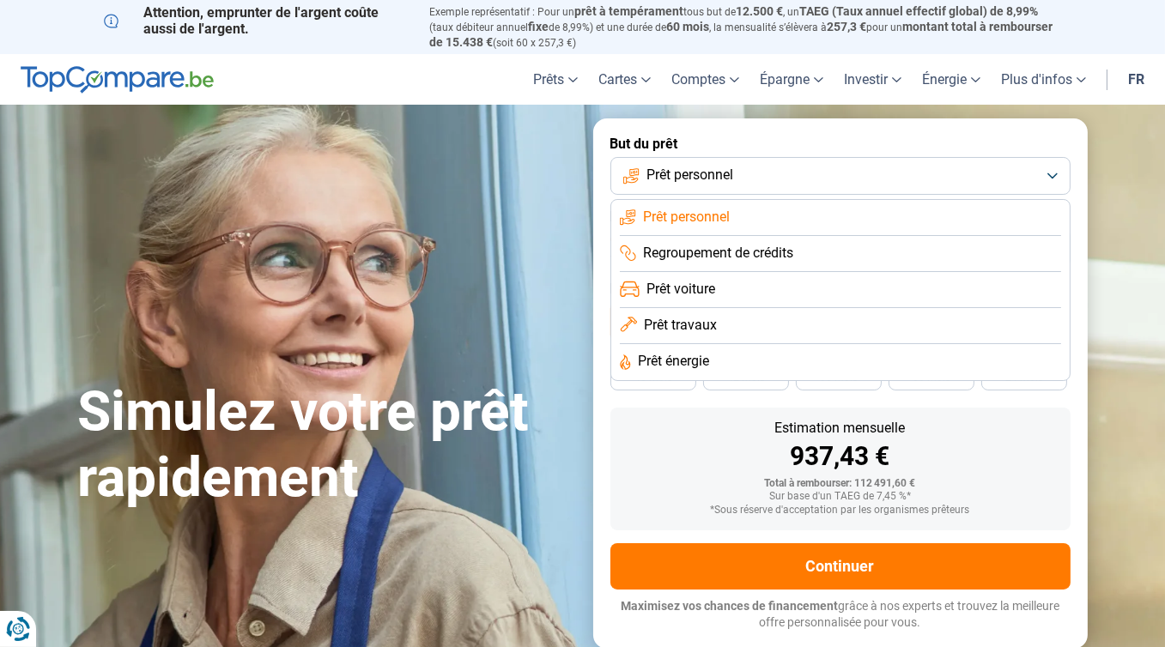
click at [759, 246] on span "Regroupement de crédits" at bounding box center [718, 253] width 150 height 19
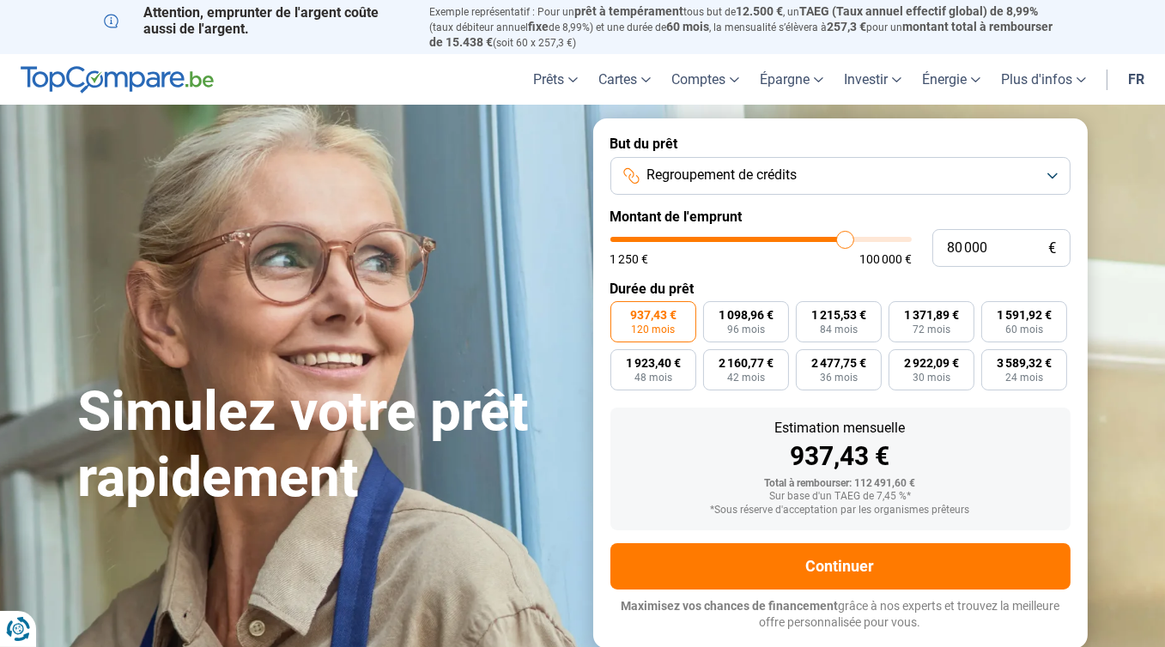
click at [786, 180] on span "Regroupement de crédits" at bounding box center [721, 175] width 150 height 19
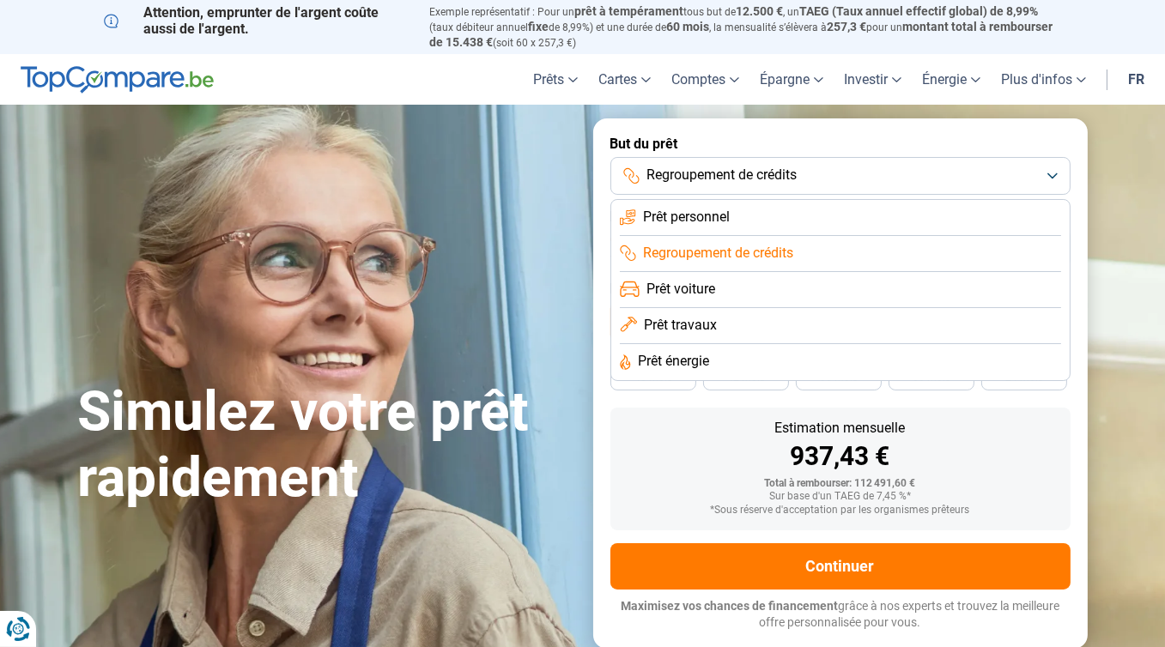
click at [737, 308] on li "Prêt voiture" at bounding box center [840, 326] width 441 height 36
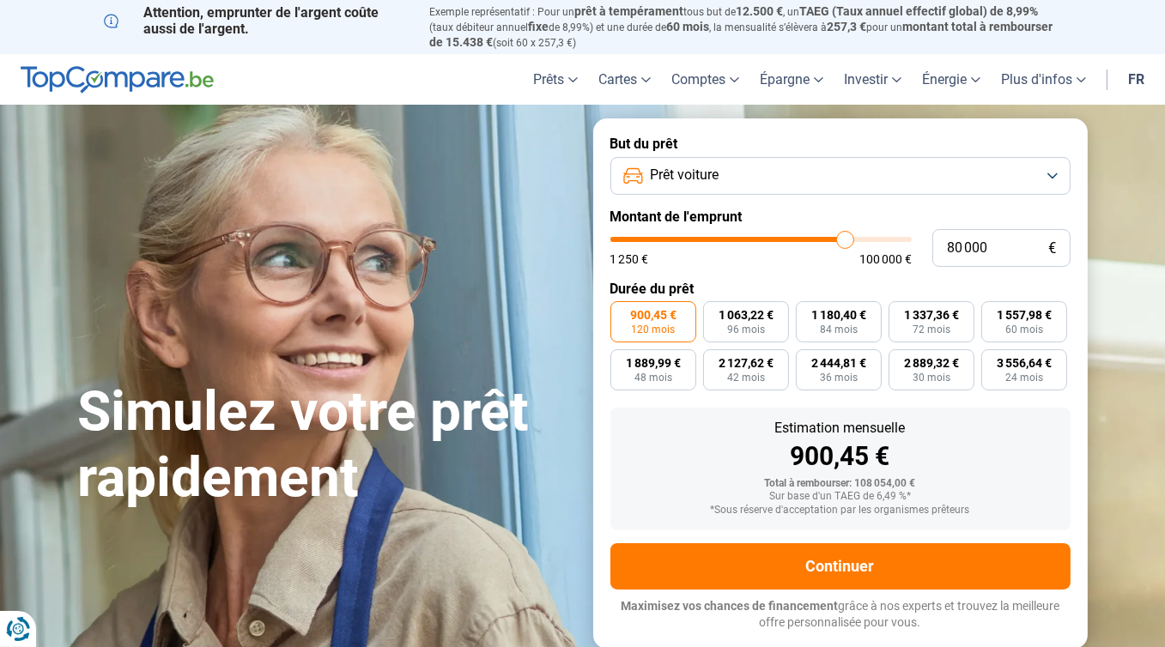
click at [763, 175] on button "Prêt voiture" at bounding box center [840, 176] width 460 height 38
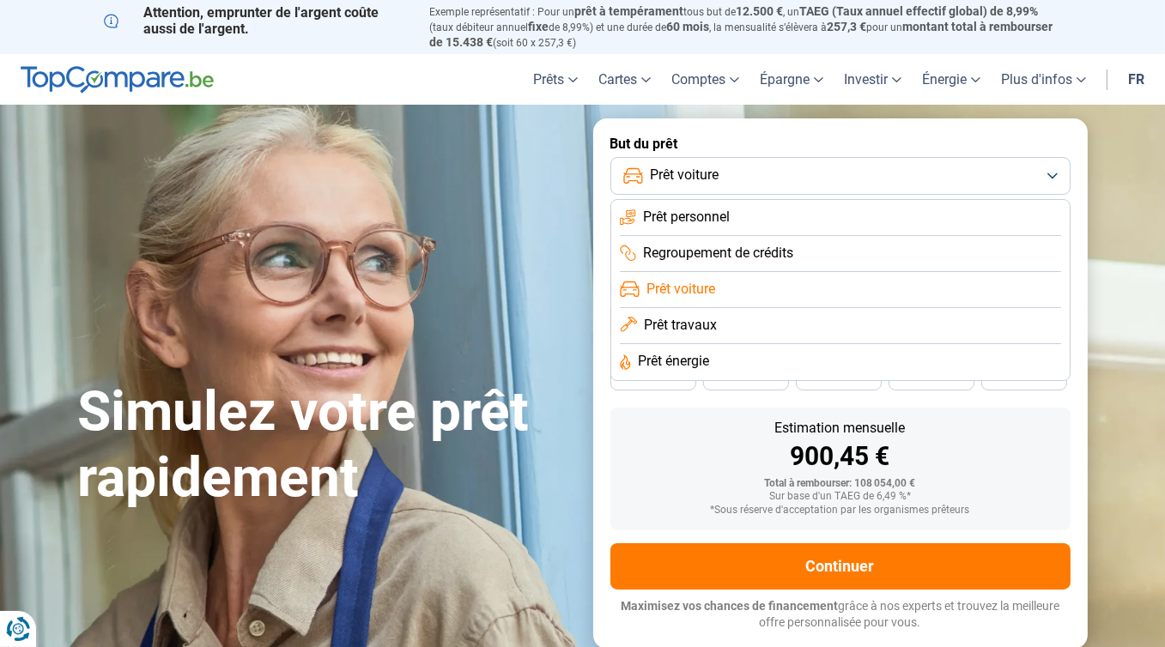
click at [728, 344] on li "Prêt travaux" at bounding box center [840, 362] width 441 height 36
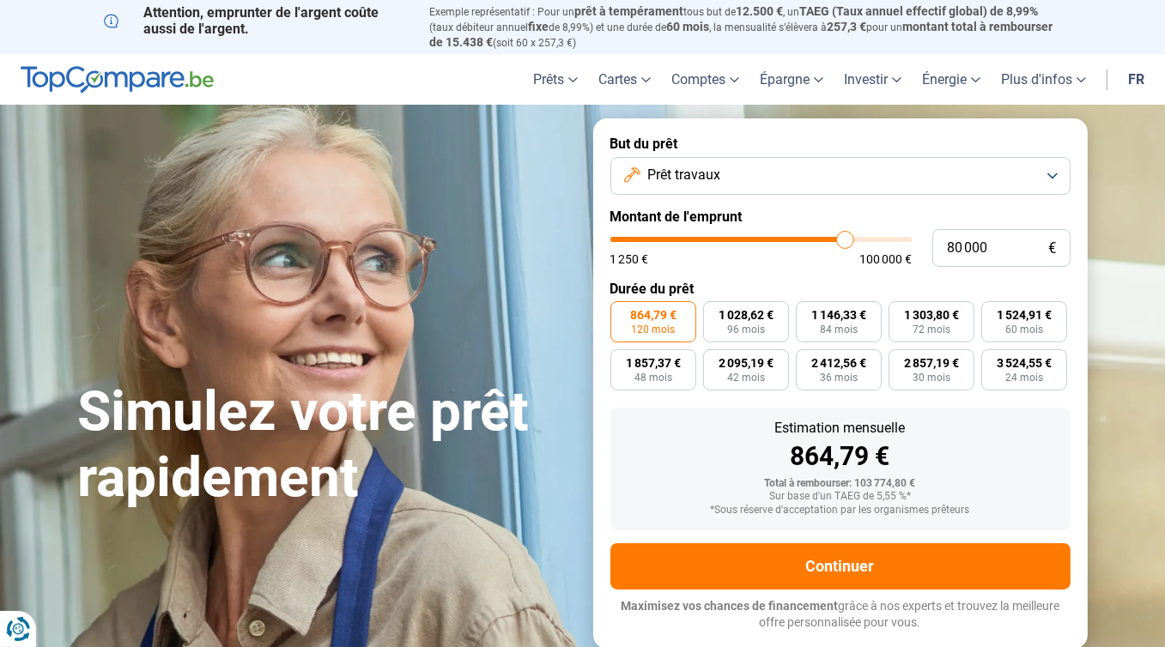
click at [759, 175] on button "Prêt travaux" at bounding box center [840, 176] width 460 height 38
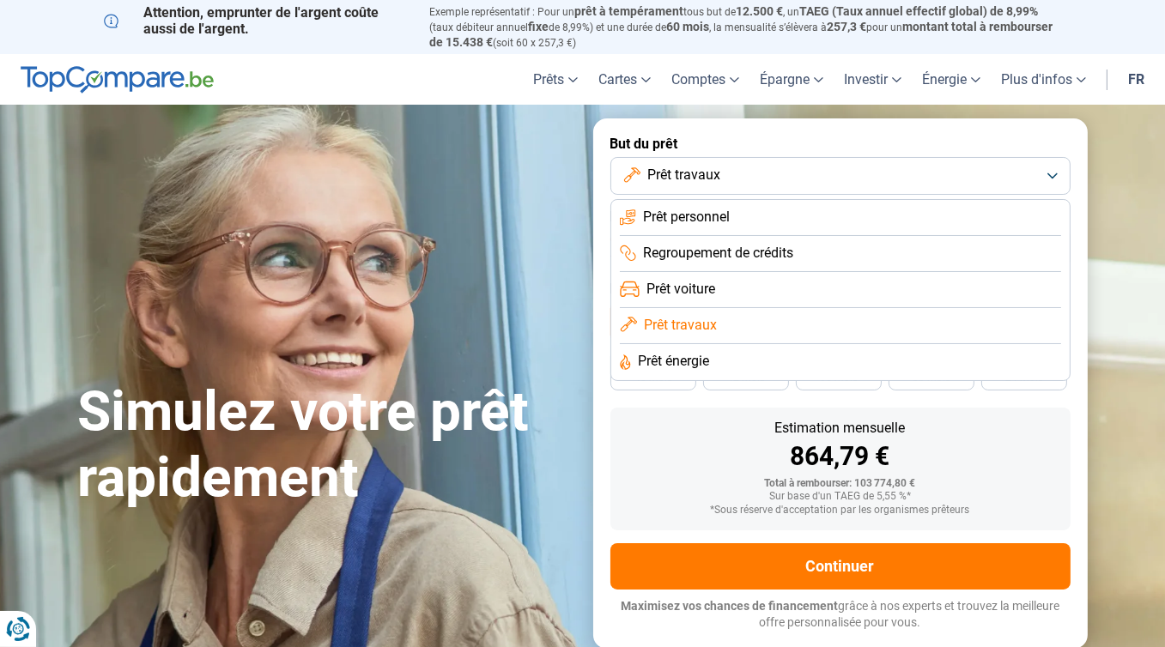
click at [691, 358] on span "Prêt énergie" at bounding box center [673, 361] width 71 height 19
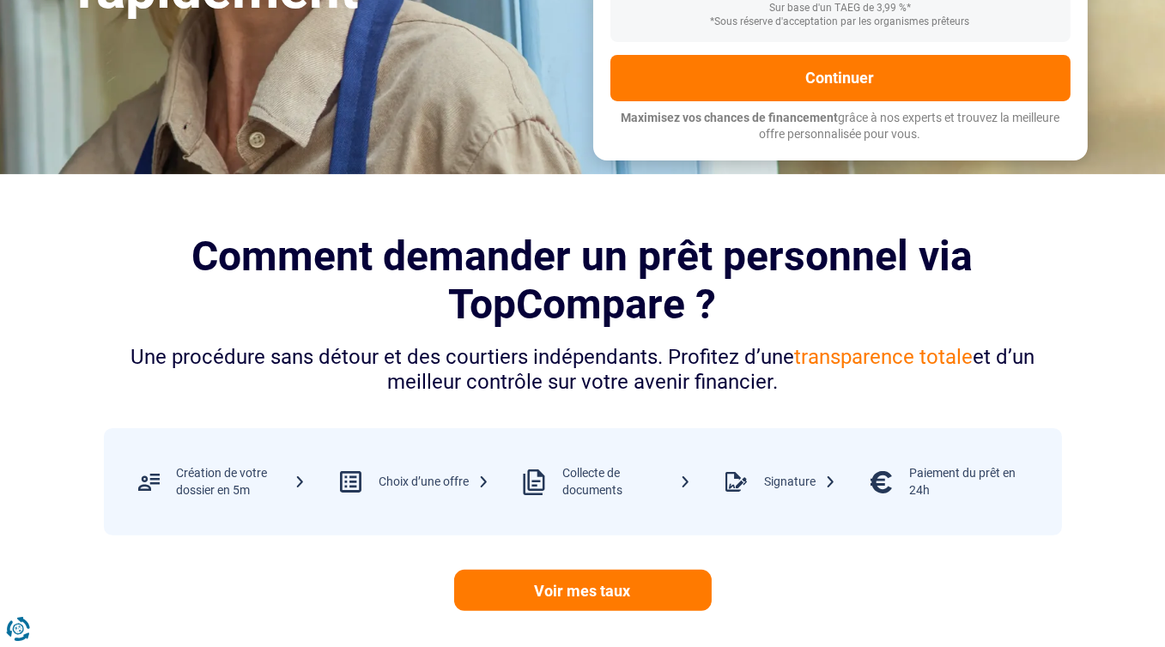
scroll to position [342, 0]
